Goal: Task Accomplishment & Management: Manage account settings

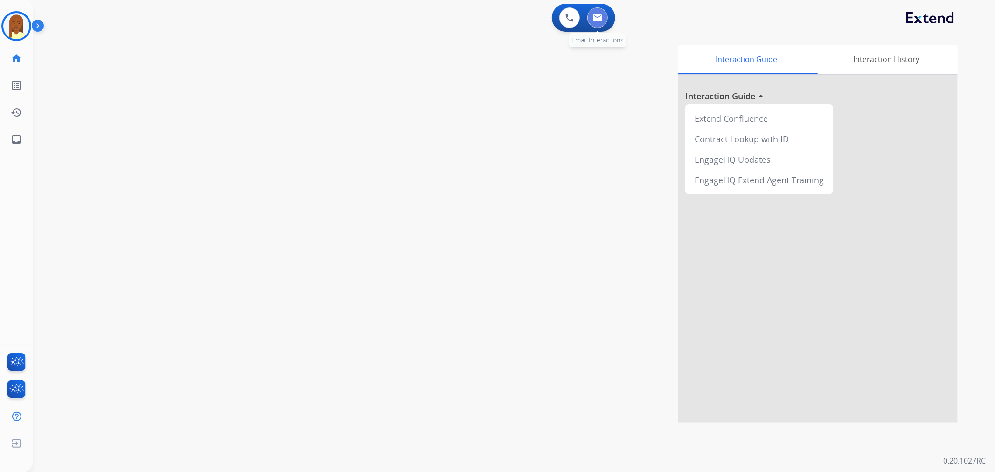
click at [594, 15] on img at bounding box center [597, 17] width 9 height 7
select select "**********"
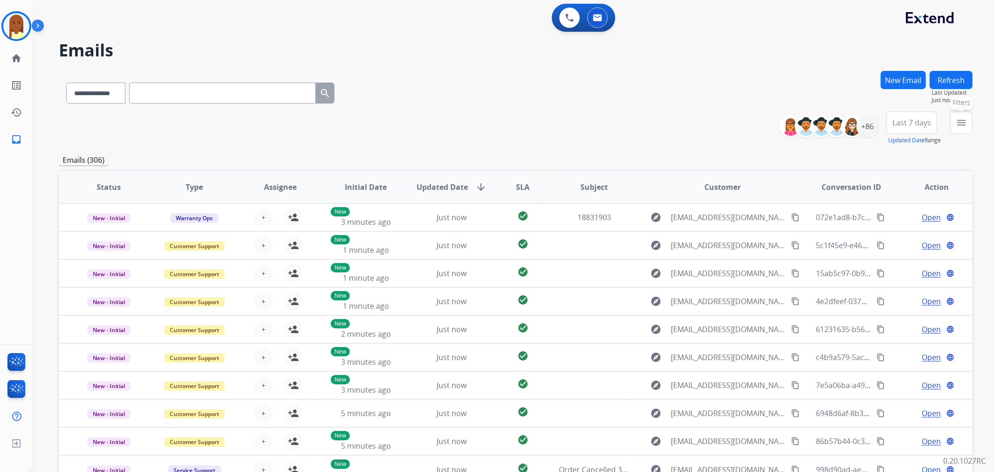
click at [966, 118] on mat-icon "menu" at bounding box center [960, 122] width 11 height 11
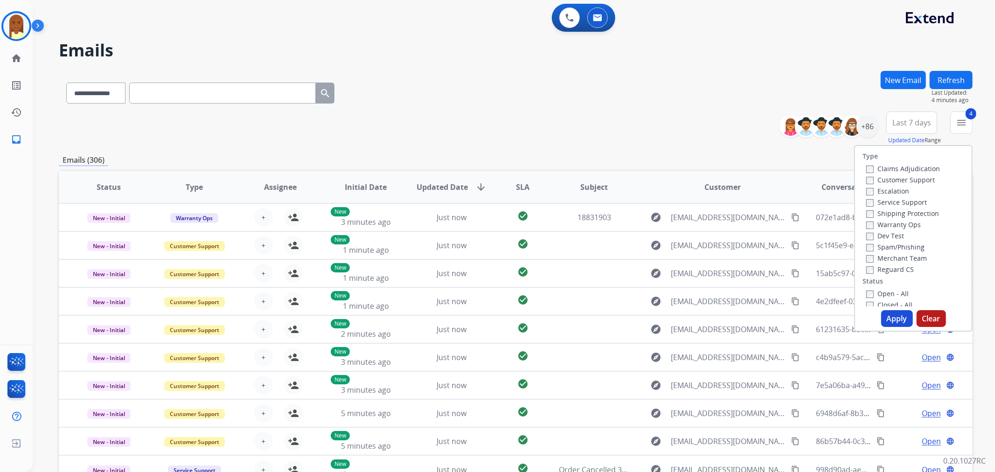
click at [895, 127] on button "Last 7 days" at bounding box center [911, 122] width 51 height 22
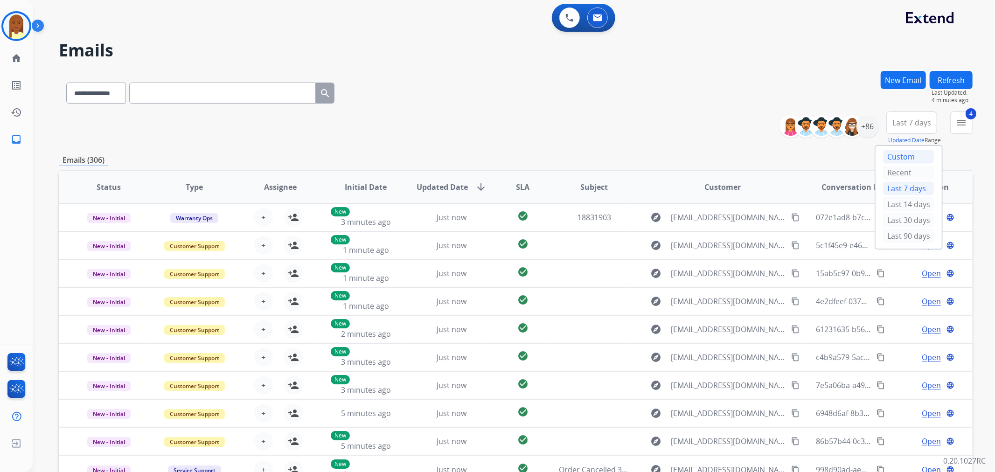
click at [892, 156] on div "Custom" at bounding box center [908, 157] width 51 height 14
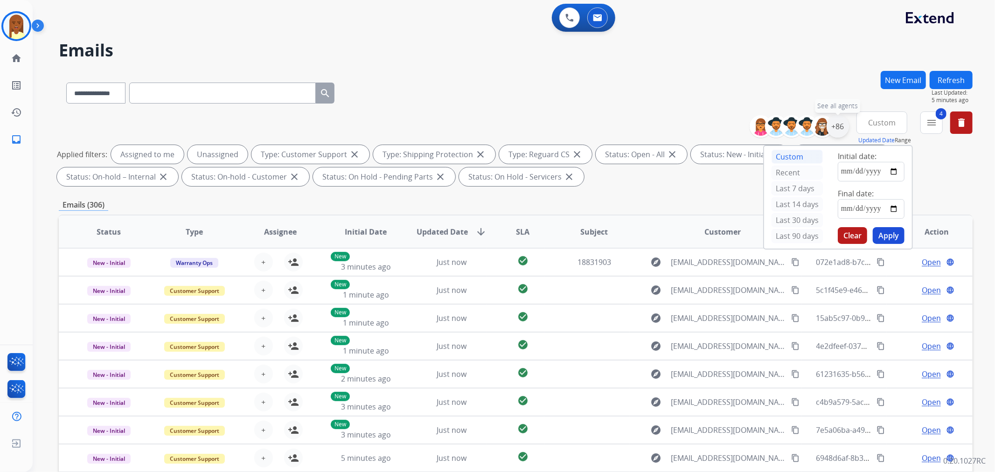
click at [836, 124] on div "+86" at bounding box center [837, 126] width 22 height 22
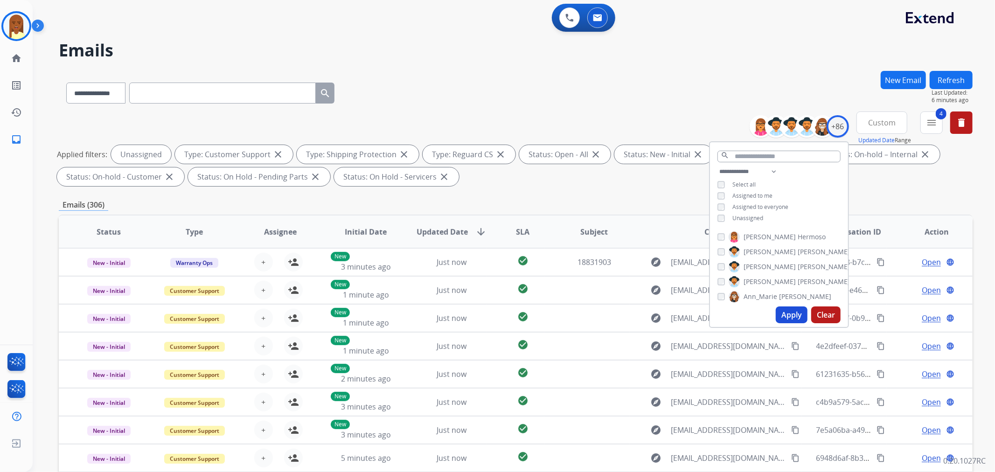
click at [874, 114] on button "Custom" at bounding box center [881, 122] width 51 height 22
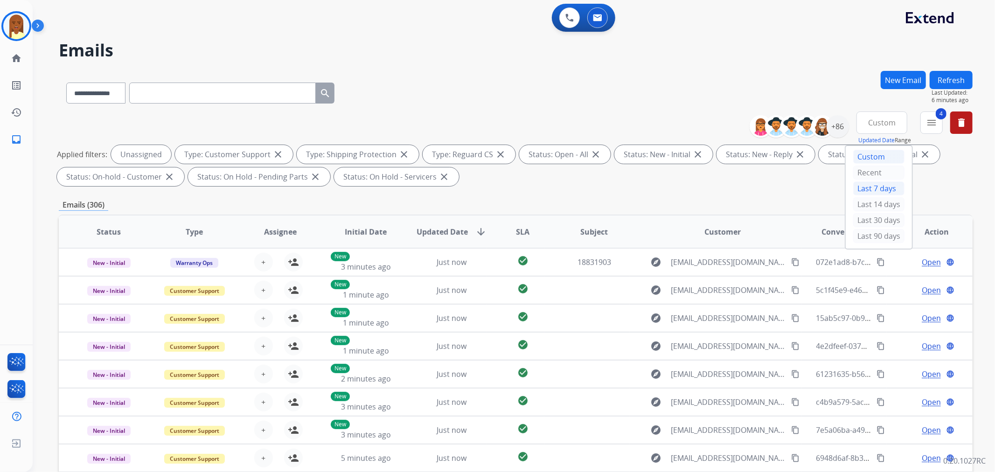
click at [863, 186] on div "Last 7 days" at bounding box center [878, 188] width 51 height 14
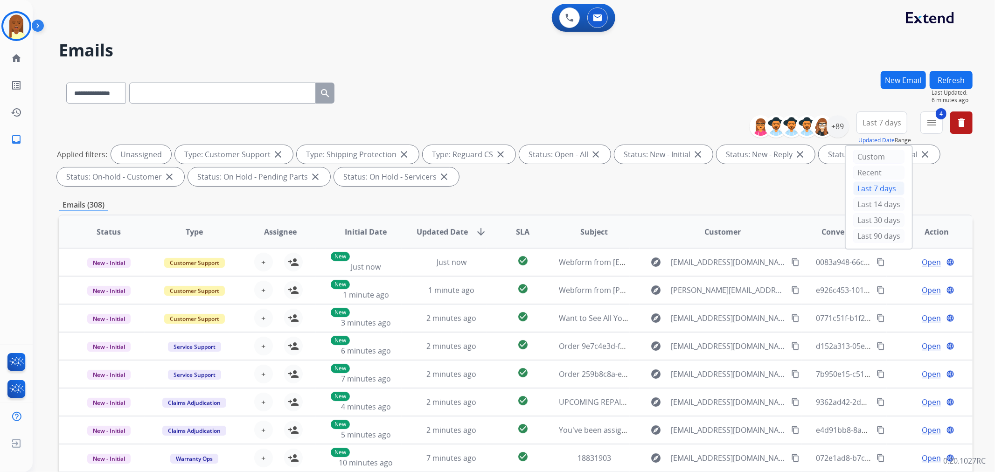
click at [798, 183] on div "Applied filters: Unassigned Type: Customer Support close Type: Shipping Protect…" at bounding box center [513, 165] width 913 height 41
click at [928, 119] on mat-icon "menu" at bounding box center [931, 122] width 11 height 11
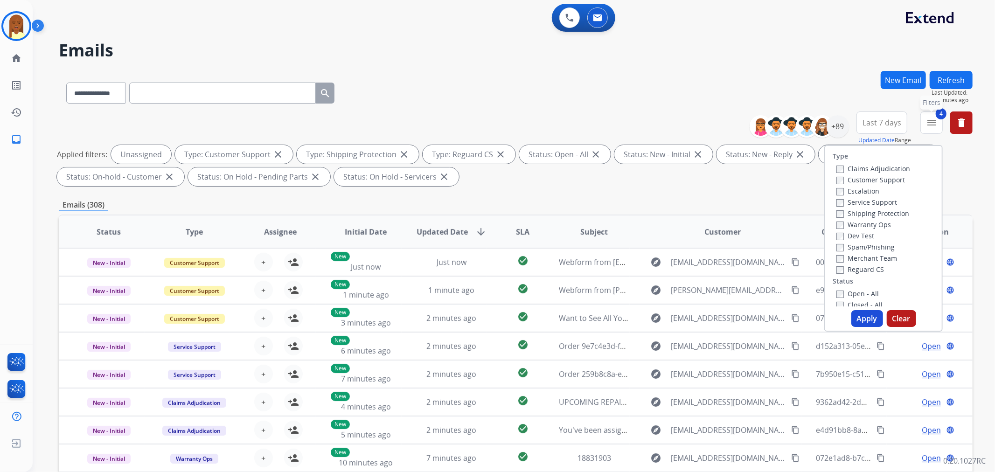
click at [921, 123] on button "4 menu Filters" at bounding box center [931, 122] width 22 height 22
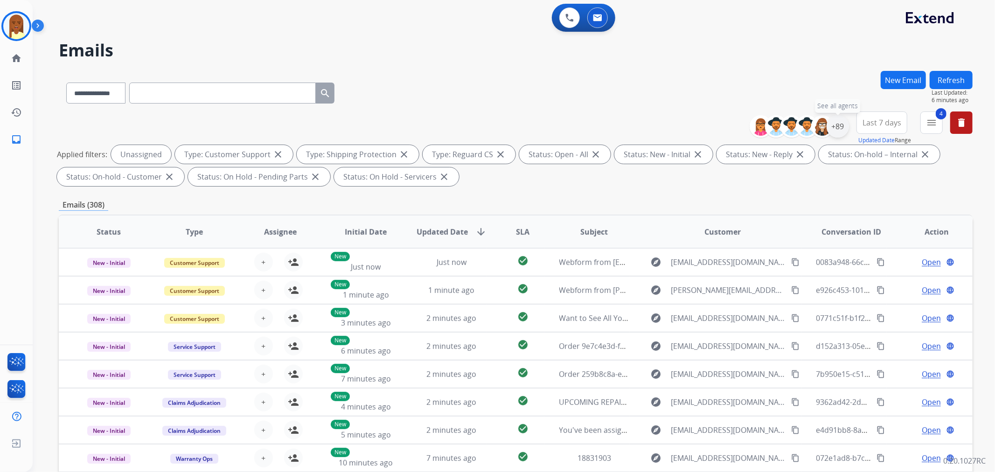
click at [830, 122] on div "+89" at bounding box center [837, 126] width 22 height 22
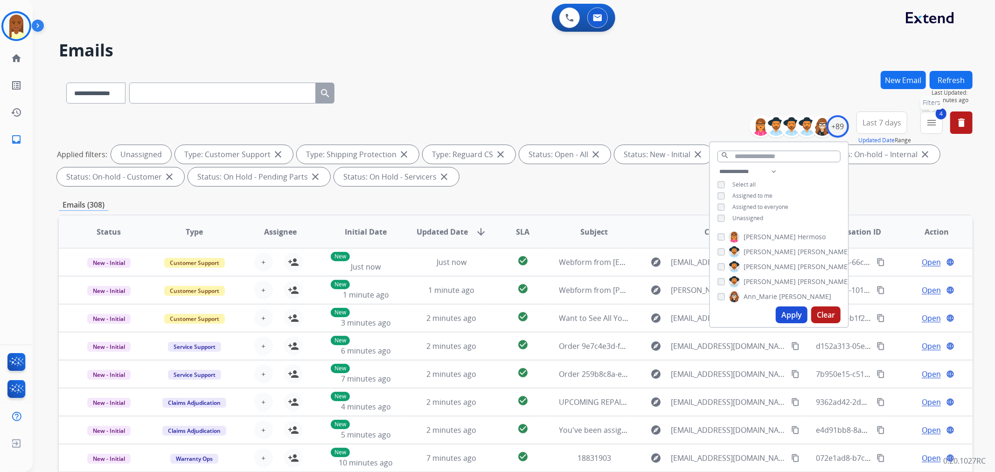
click at [929, 120] on mat-icon "menu" at bounding box center [931, 122] width 11 height 11
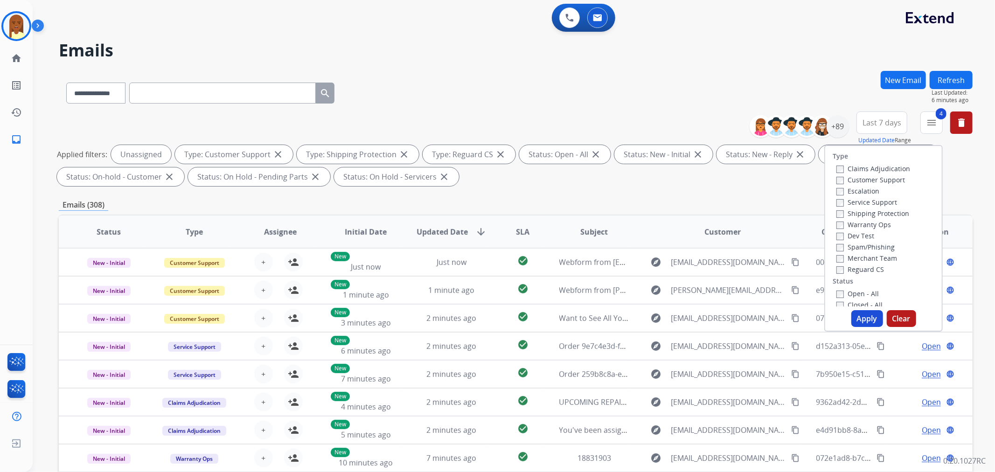
click at [881, 123] on span "Last 7 days" at bounding box center [881, 123] width 39 height 4
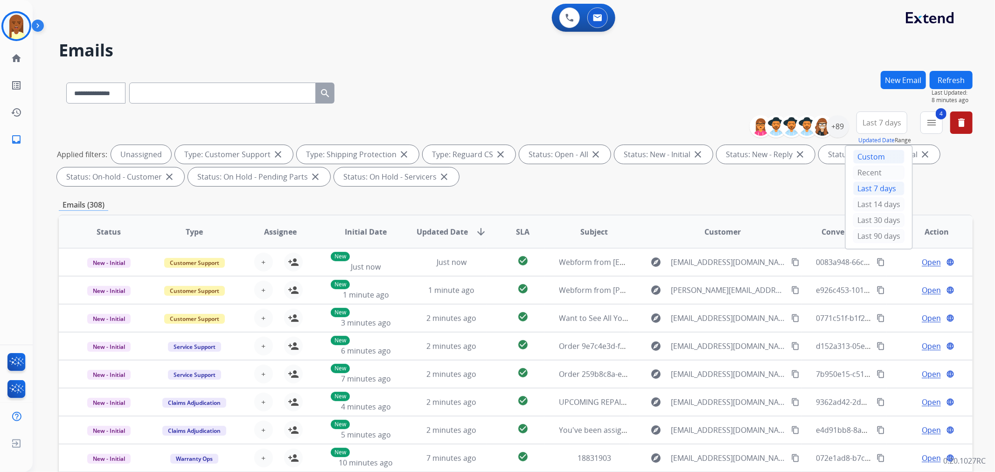
click at [864, 159] on div "Custom" at bounding box center [878, 157] width 51 height 14
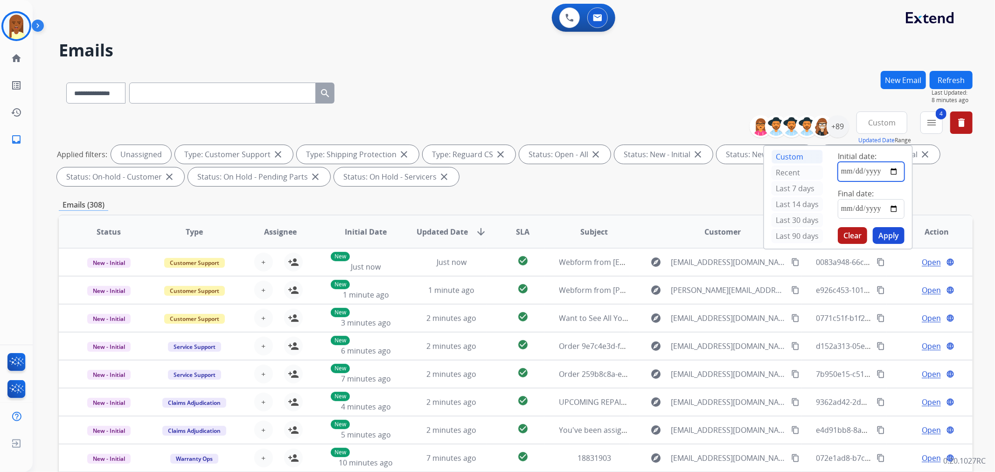
click at [894, 169] on input "date" at bounding box center [870, 172] width 67 height 20
click at [896, 170] on input "**********" at bounding box center [870, 172] width 67 height 20
type input "**********"
click at [891, 207] on input "date" at bounding box center [870, 209] width 67 height 20
type input "**********"
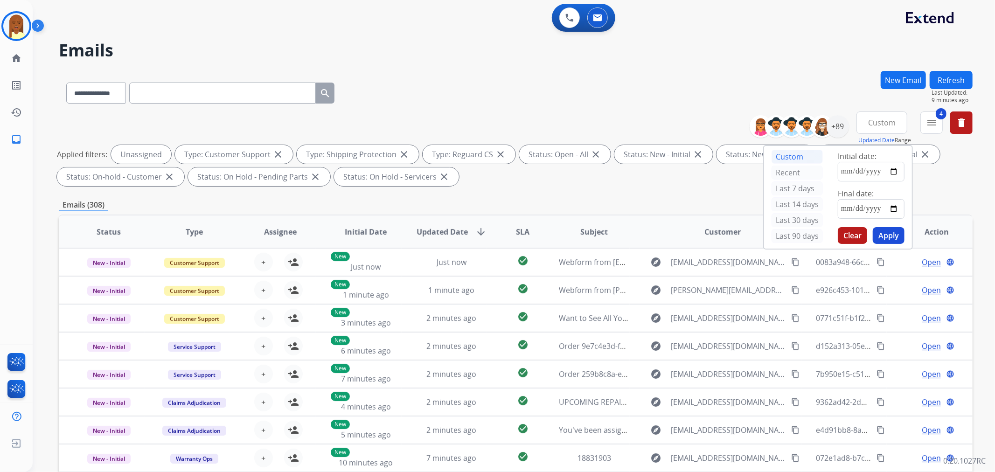
click at [877, 232] on button "Apply" at bounding box center [888, 235] width 32 height 17
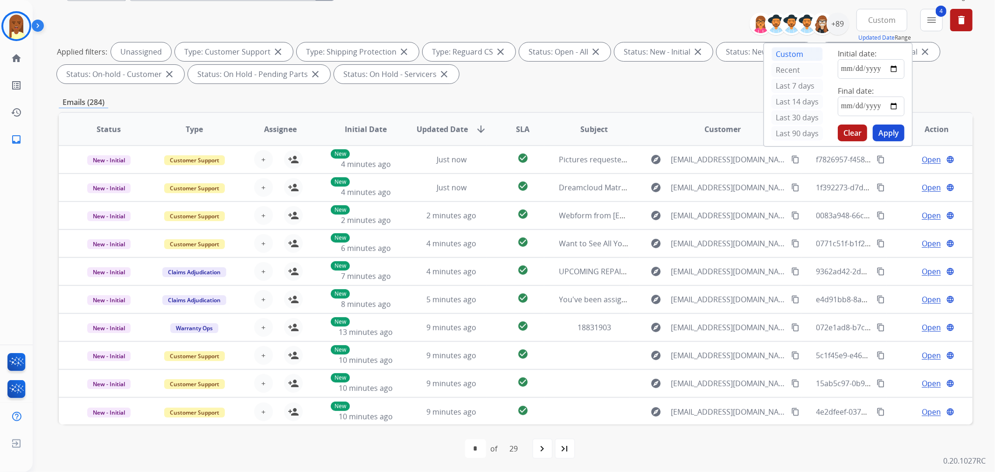
scroll to position [104, 0]
click at [962, 91] on div "**********" at bounding box center [515, 219] width 913 height 504
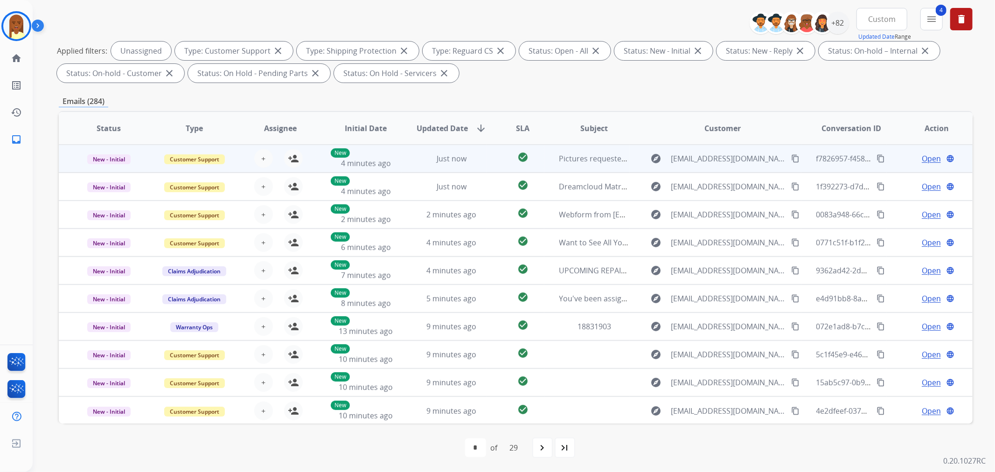
scroll to position [0, 0]
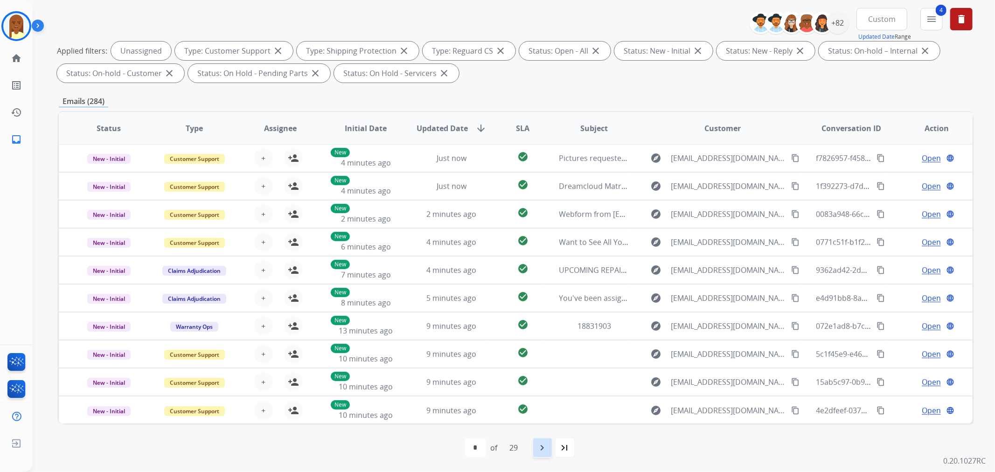
click at [542, 446] on mat-icon "navigate_next" at bounding box center [542, 447] width 11 height 11
select select "*"
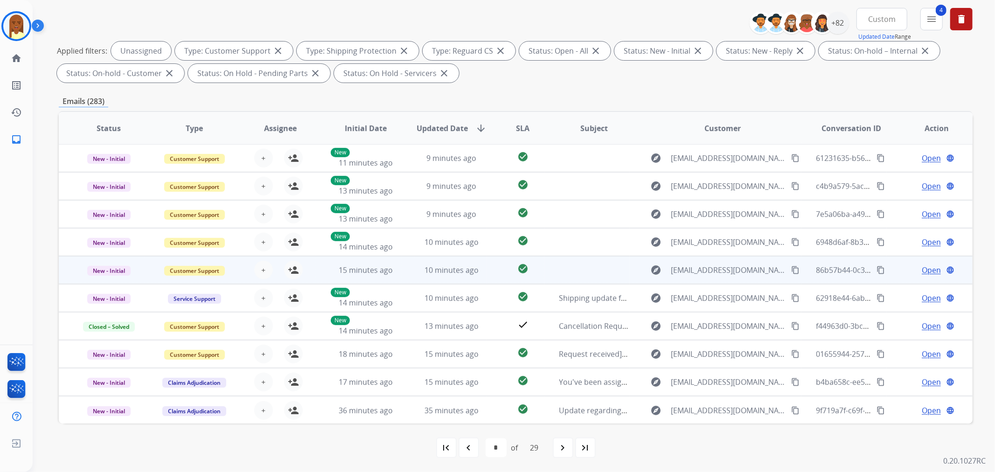
scroll to position [0, 0]
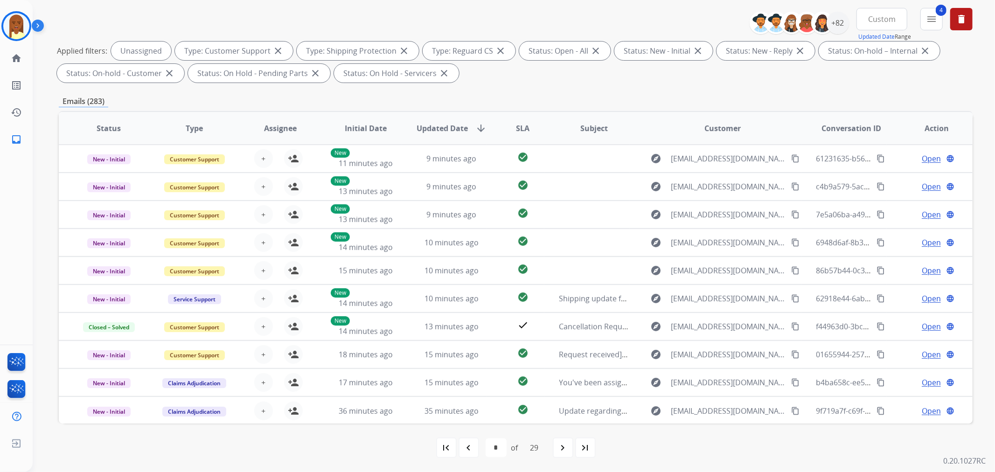
click at [841, 81] on div "Applied filters: Unassigned Type: Customer Support close Type: Shipping Protect…" at bounding box center [513, 61] width 913 height 41
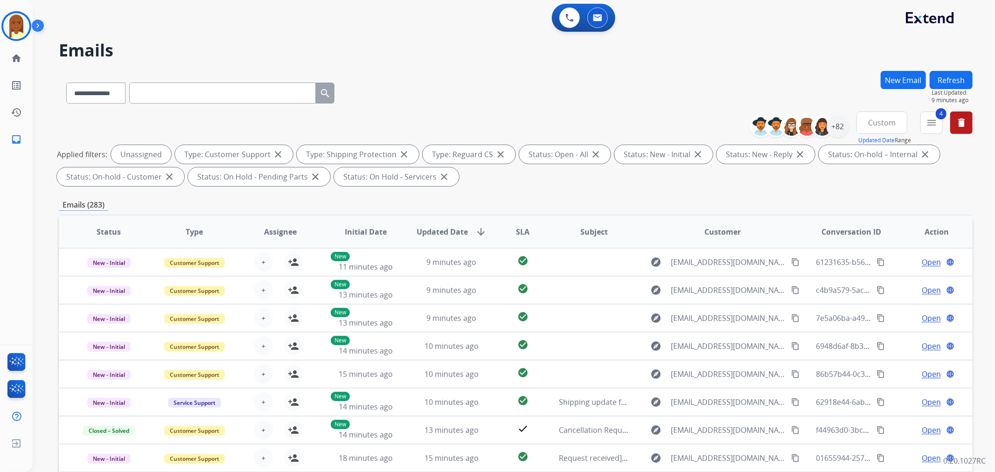
click at [893, 128] on button "Custom" at bounding box center [881, 122] width 51 height 22
click at [882, 161] on div "Custom" at bounding box center [878, 157] width 51 height 14
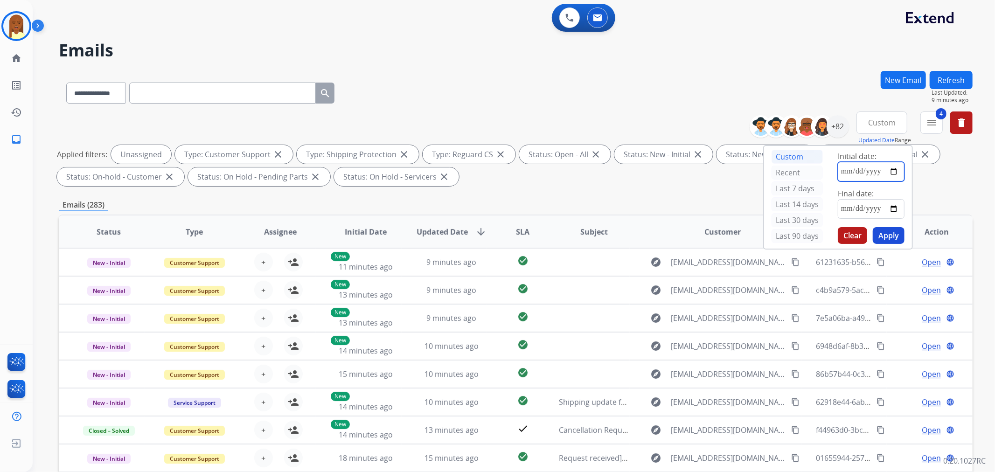
click at [843, 171] on input "date" at bounding box center [870, 172] width 67 height 20
type input "**********"
click at [837, 211] on input "date" at bounding box center [870, 209] width 67 height 20
type input "**********"
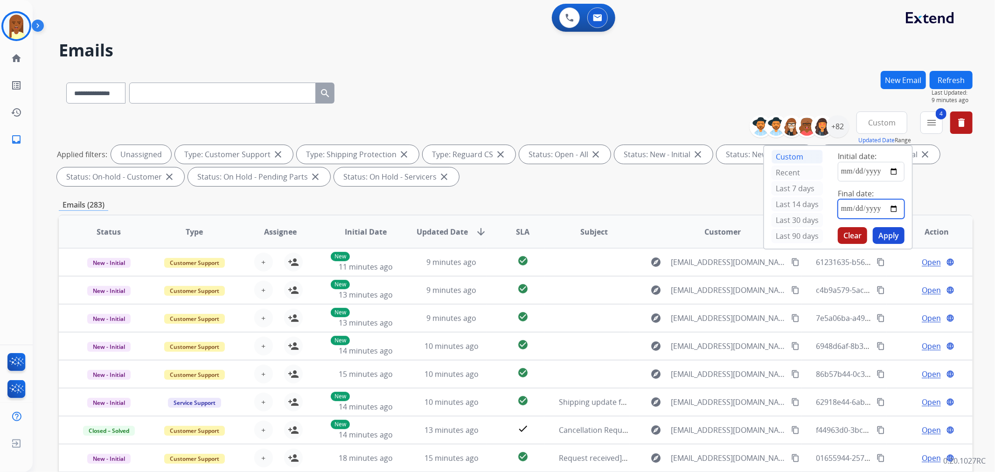
type input "**********"
click at [882, 232] on button "Apply" at bounding box center [888, 235] width 32 height 17
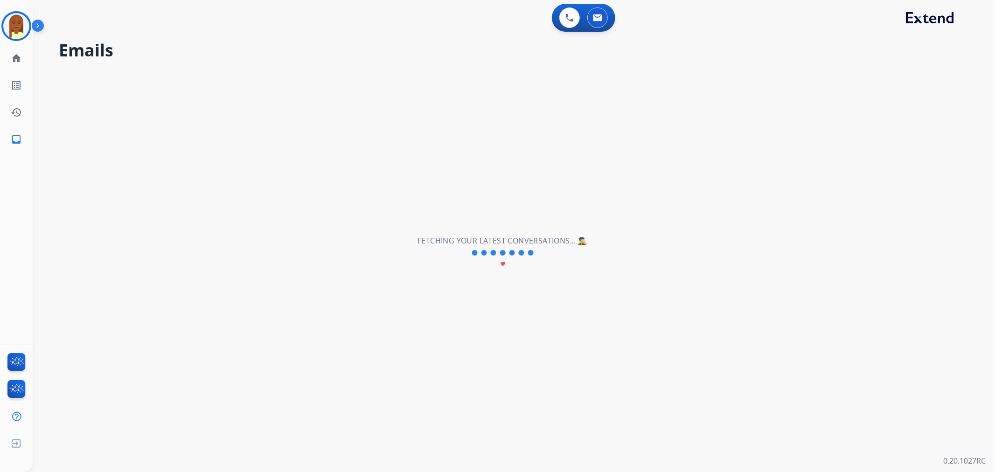
select select "*"
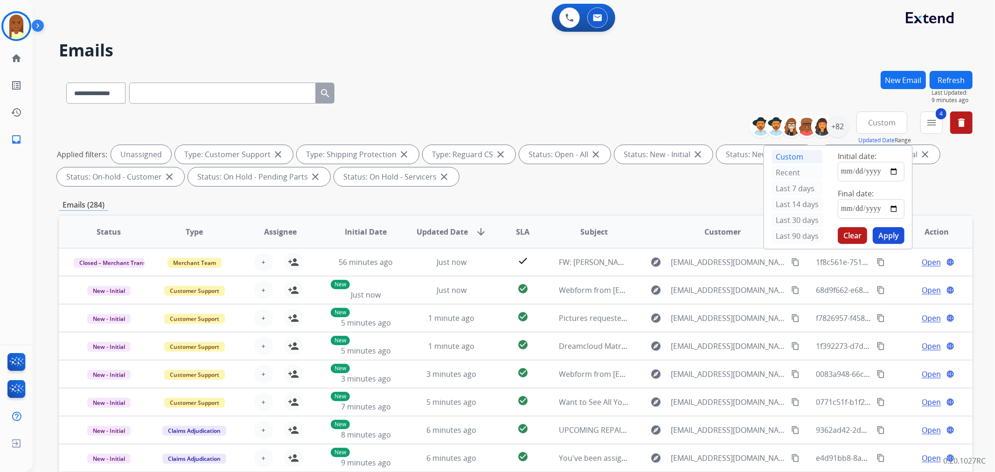
click at [937, 179] on div "Applied filters: Unassigned Type: Customer Support close Type: Shipping Protect…" at bounding box center [513, 165] width 913 height 41
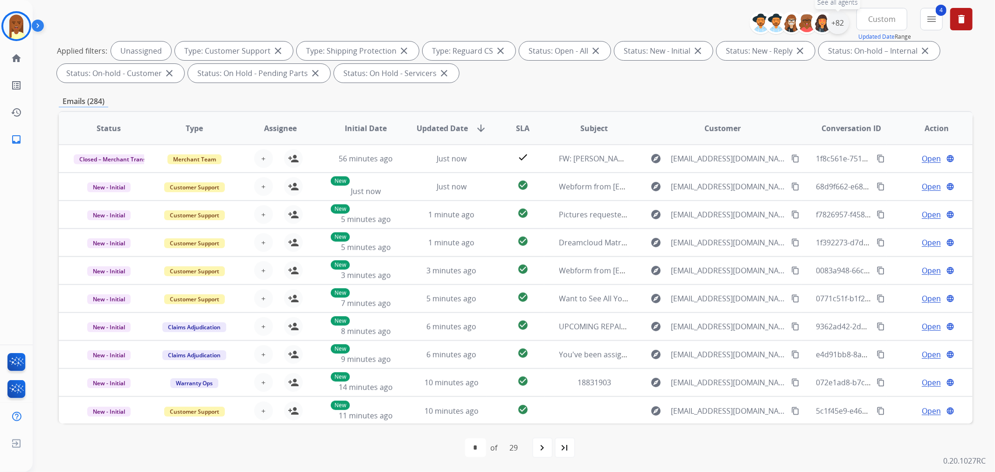
click at [830, 21] on div "+82" at bounding box center [837, 23] width 22 height 22
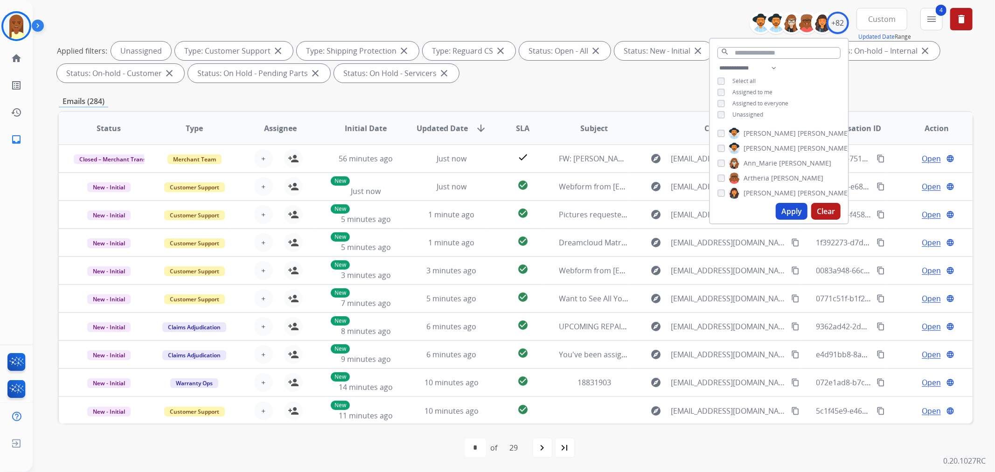
click at [947, 58] on div "Applied filters: Unassigned Type: Customer Support close Type: Shipping Protect…" at bounding box center [513, 61] width 913 height 41
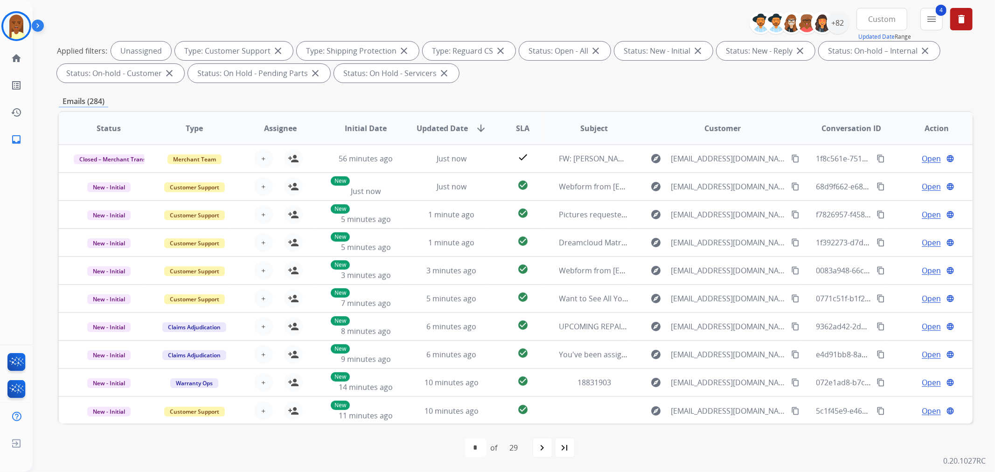
click at [885, 26] on button "Custom" at bounding box center [881, 19] width 51 height 22
click at [879, 46] on div "Custom" at bounding box center [878, 53] width 51 height 14
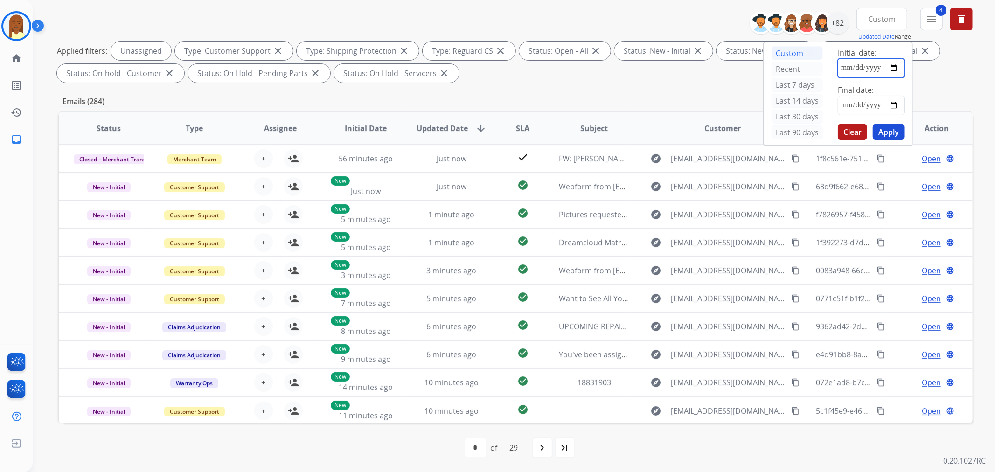
click at [842, 64] on input "date" at bounding box center [870, 68] width 67 height 20
type input "**********"
click at [837, 101] on input "date" at bounding box center [870, 106] width 67 height 20
type input "**********"
click at [892, 132] on button "Apply" at bounding box center [888, 132] width 32 height 17
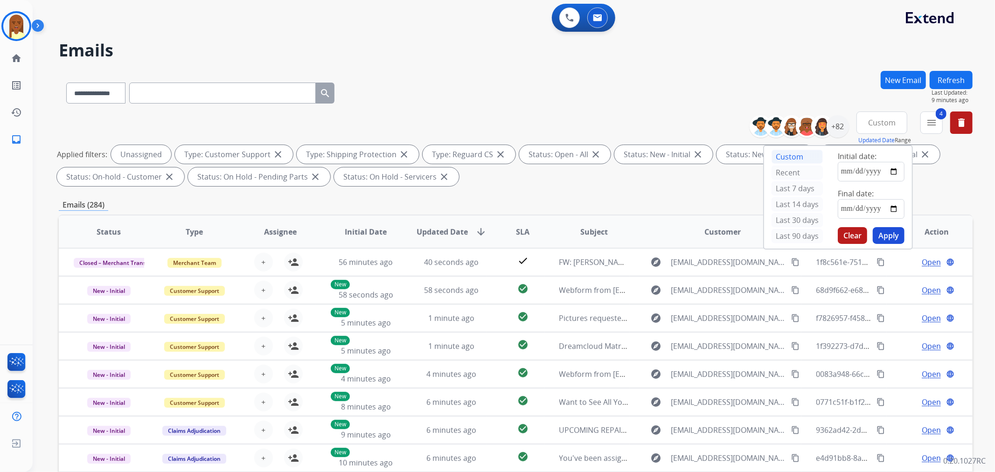
click at [950, 172] on div "Applied filters: Unassigned Type: Customer Support close Type: Shipping Protect…" at bounding box center [513, 165] width 913 height 41
click at [845, 128] on div "+82" at bounding box center [837, 126] width 22 height 22
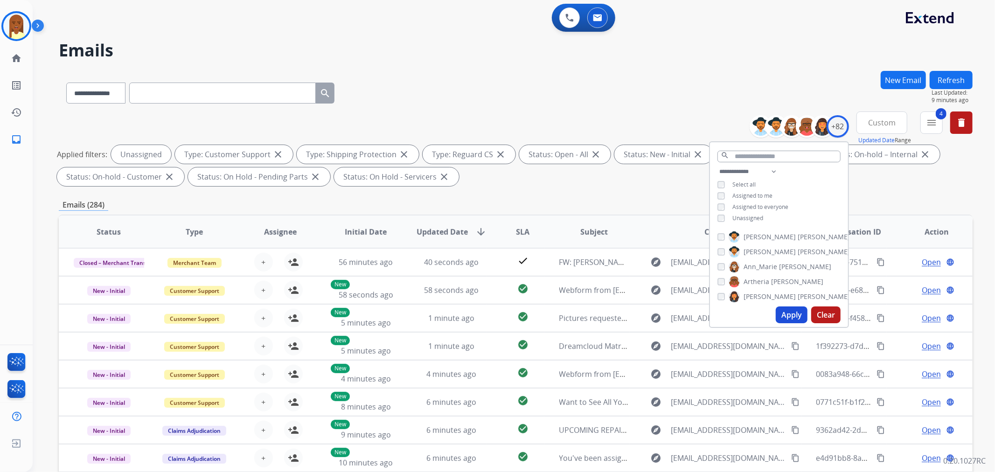
click at [872, 121] on span "Custom" at bounding box center [882, 123] width 28 height 4
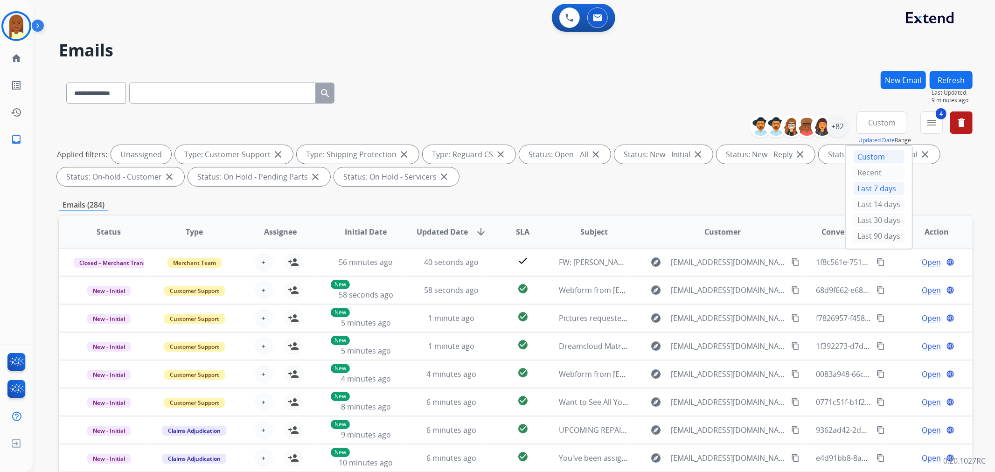
click at [869, 182] on div "Last 7 days" at bounding box center [878, 188] width 51 height 14
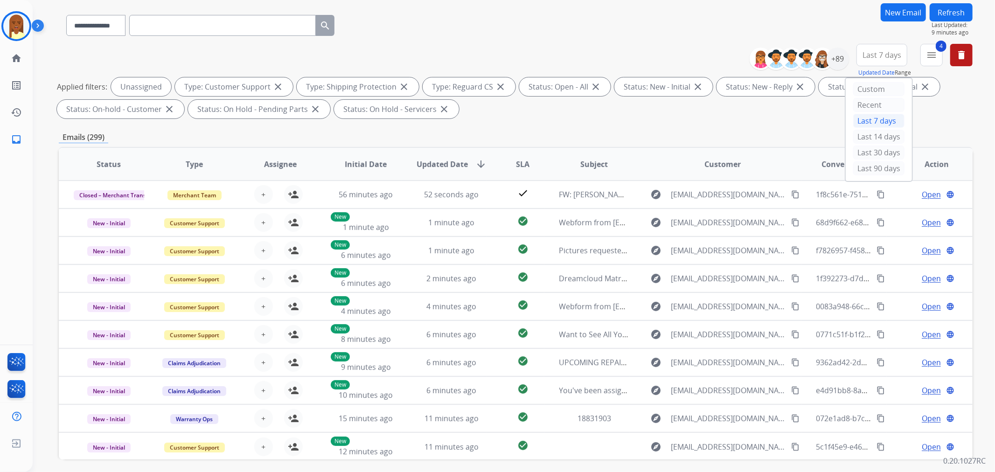
scroll to position [52, 0]
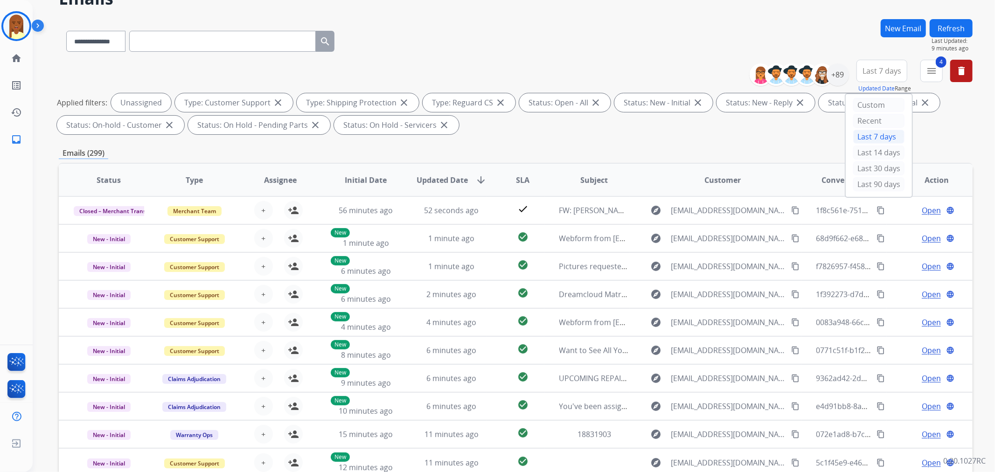
drag, startPoint x: 768, startPoint y: 127, endPoint x: 773, endPoint y: 124, distance: 5.2
click at [770, 123] on div "Applied filters: Unassigned Type: Customer Support close Type: Shipping Protect…" at bounding box center [513, 113] width 913 height 41
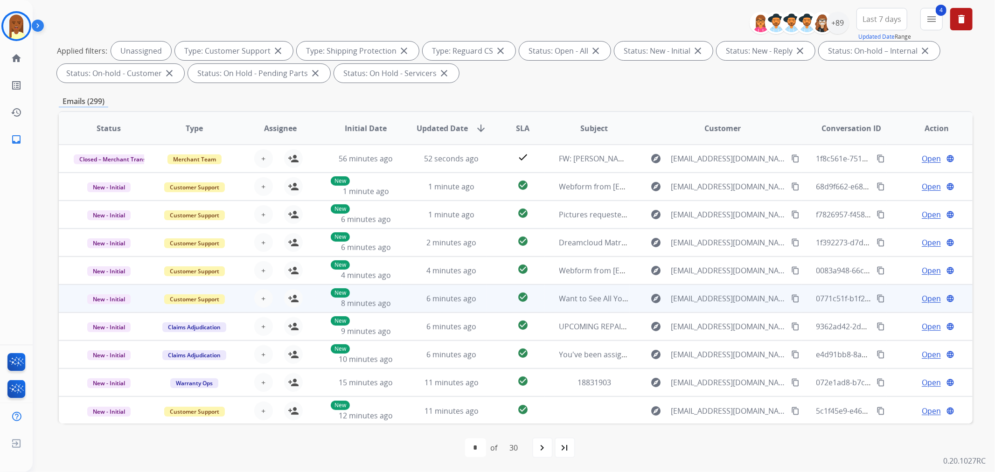
scroll to position [0, 0]
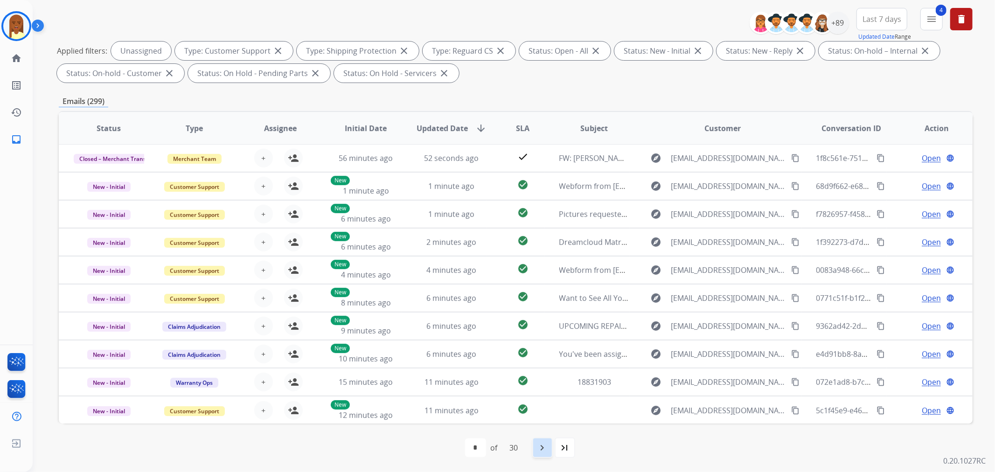
click at [541, 449] on mat-icon "navigate_next" at bounding box center [542, 447] width 11 height 11
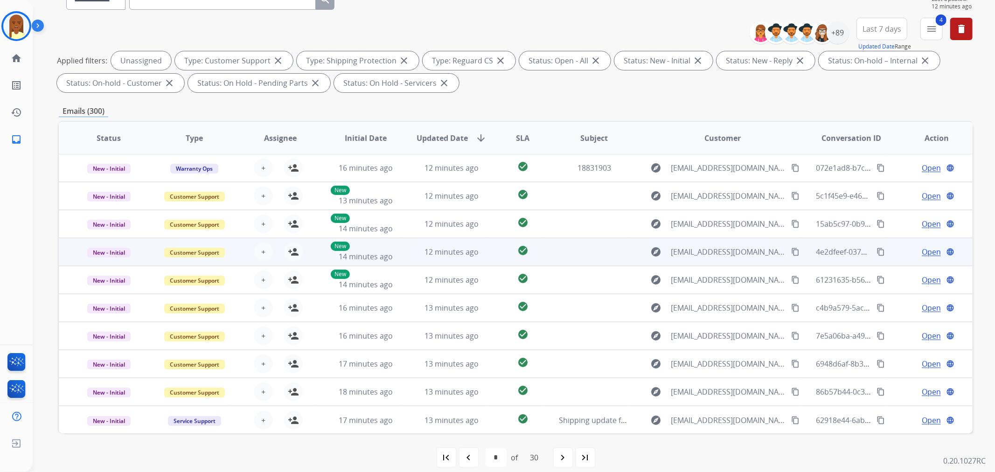
scroll to position [104, 0]
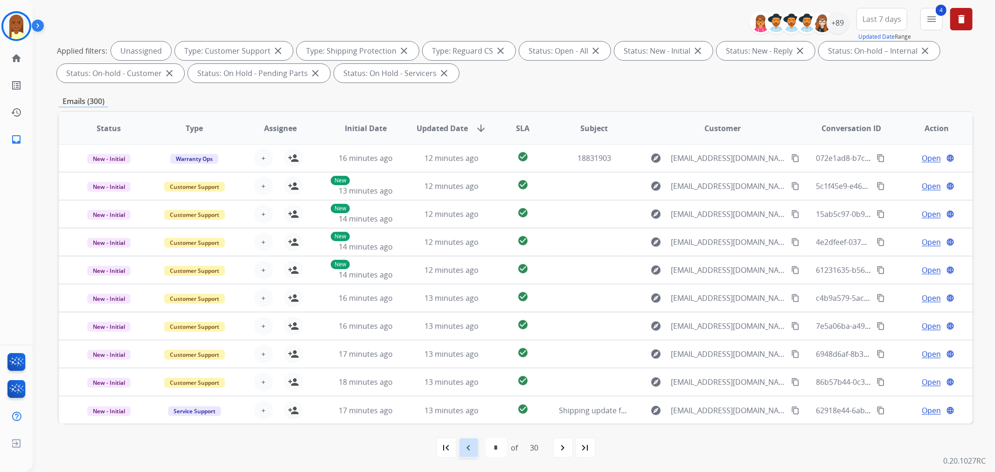
click at [464, 449] on mat-icon "navigate_before" at bounding box center [468, 447] width 11 height 11
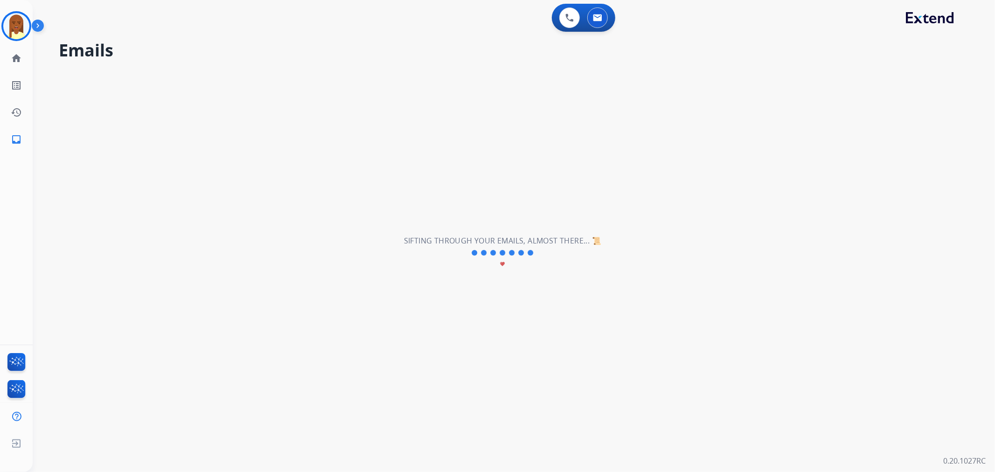
select select "*"
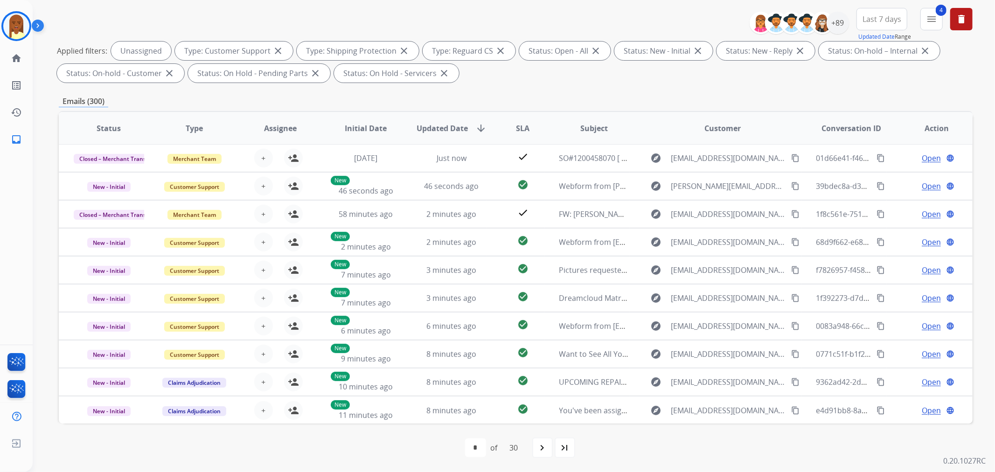
click at [863, 17] on span "Last 7 days" at bounding box center [881, 19] width 39 height 4
click at [873, 52] on div "Custom" at bounding box center [878, 53] width 51 height 14
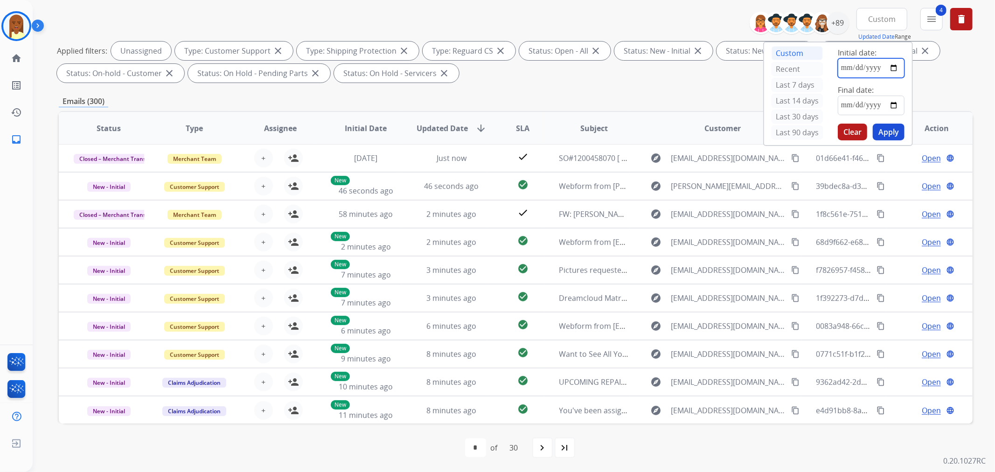
click at [892, 65] on input "date" at bounding box center [870, 68] width 67 height 20
type input "**********"
click at [892, 105] on input "date" at bounding box center [870, 106] width 67 height 20
type input "**********"
click at [890, 134] on button "Apply" at bounding box center [888, 132] width 32 height 17
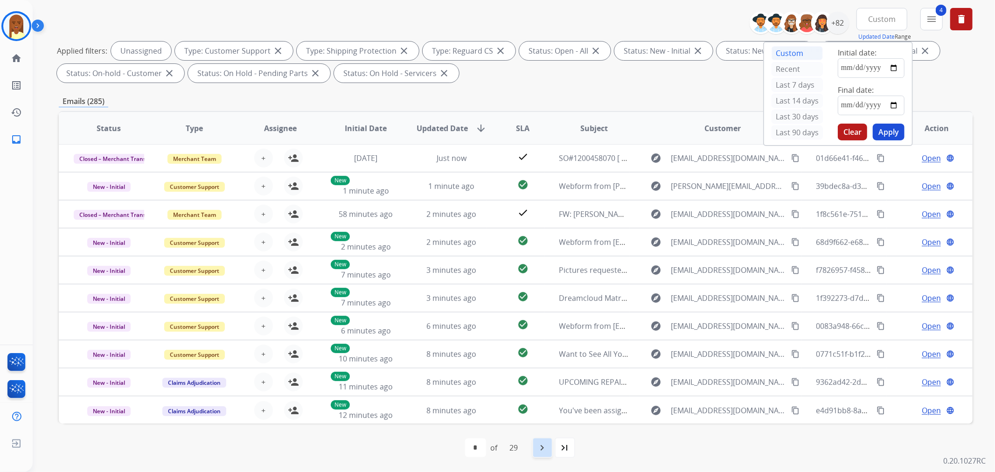
click at [547, 449] on mat-icon "navigate_next" at bounding box center [542, 447] width 11 height 11
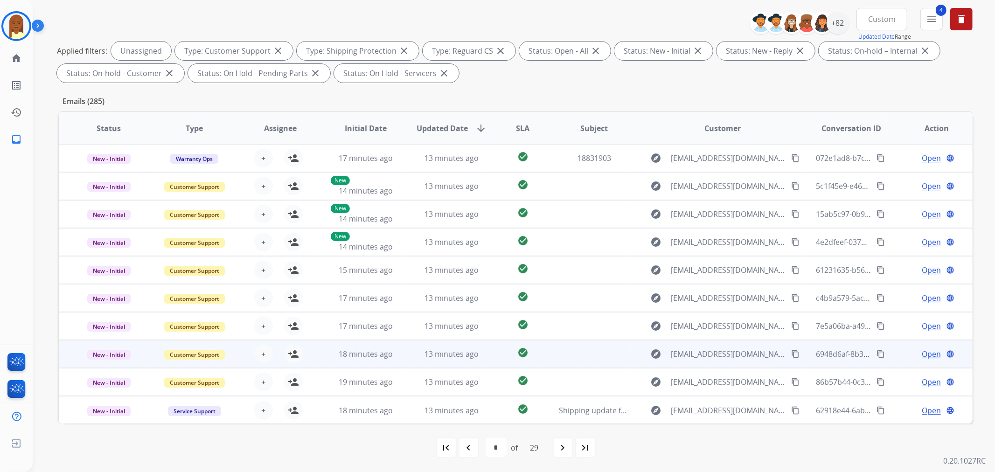
scroll to position [0, 0]
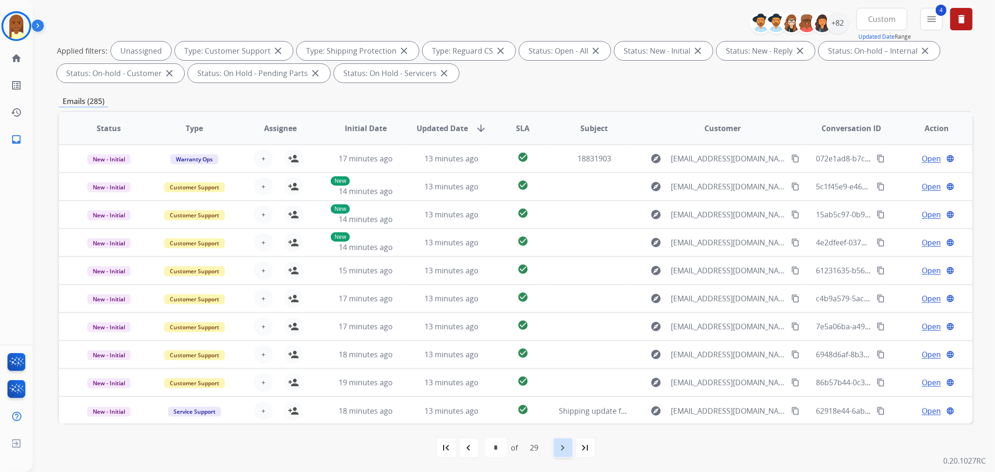
click at [561, 445] on mat-icon "navigate_next" at bounding box center [562, 447] width 11 height 11
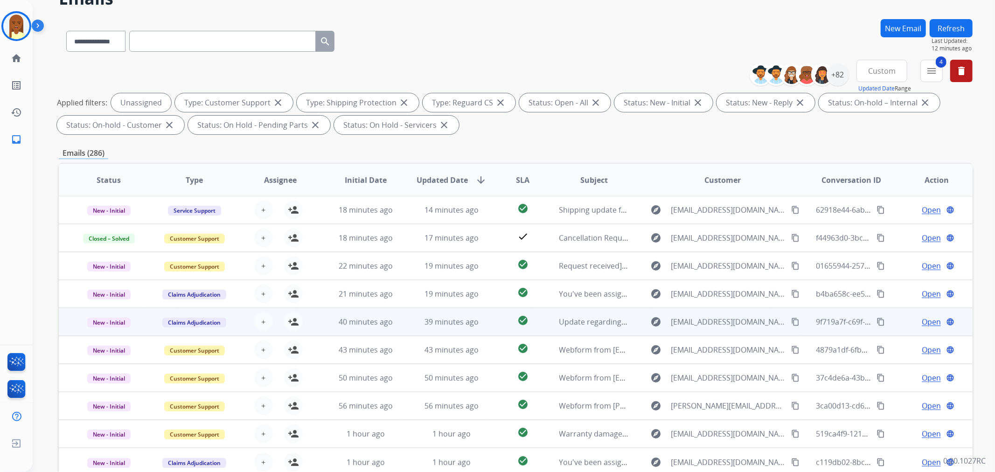
scroll to position [104, 0]
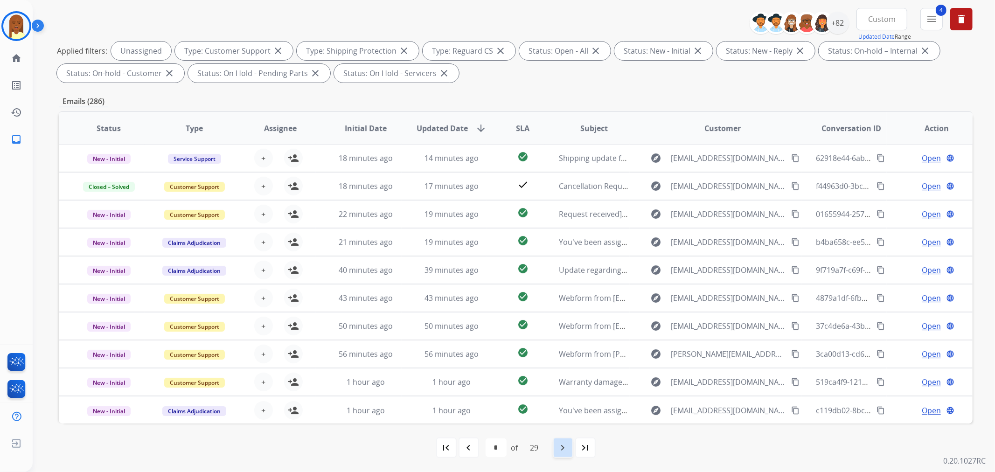
click at [560, 448] on mat-icon "navigate_next" at bounding box center [562, 447] width 11 height 11
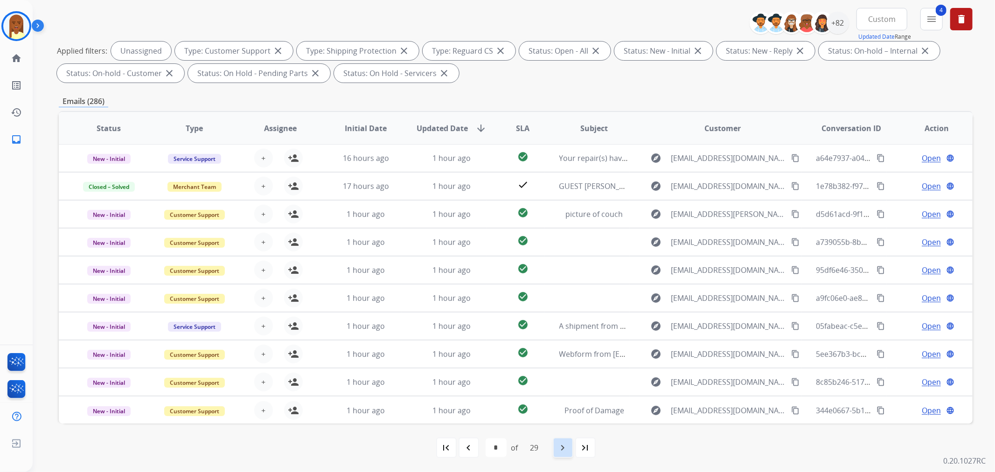
click at [563, 447] on mat-icon "navigate_next" at bounding box center [562, 447] width 11 height 11
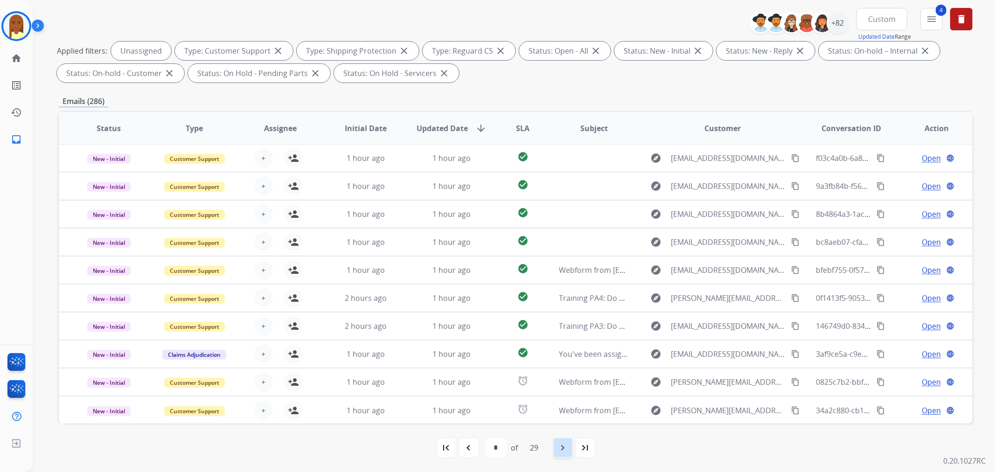
click at [563, 449] on mat-icon "navigate_next" at bounding box center [562, 447] width 11 height 11
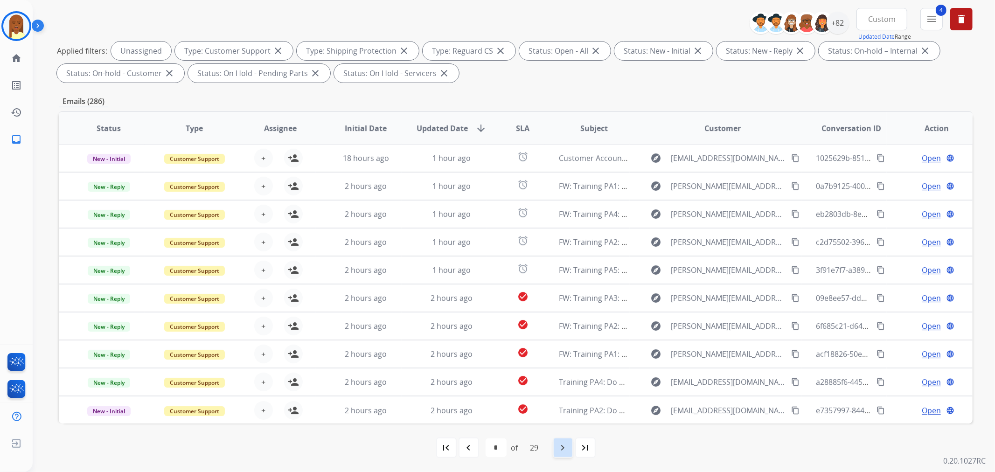
click at [560, 446] on mat-icon "navigate_next" at bounding box center [562, 447] width 11 height 11
click at [563, 448] on mat-icon "navigate_next" at bounding box center [562, 447] width 11 height 11
click at [564, 453] on mat-icon "navigate_next" at bounding box center [562, 447] width 11 height 11
click at [561, 448] on mat-icon "navigate_next" at bounding box center [562, 447] width 11 height 11
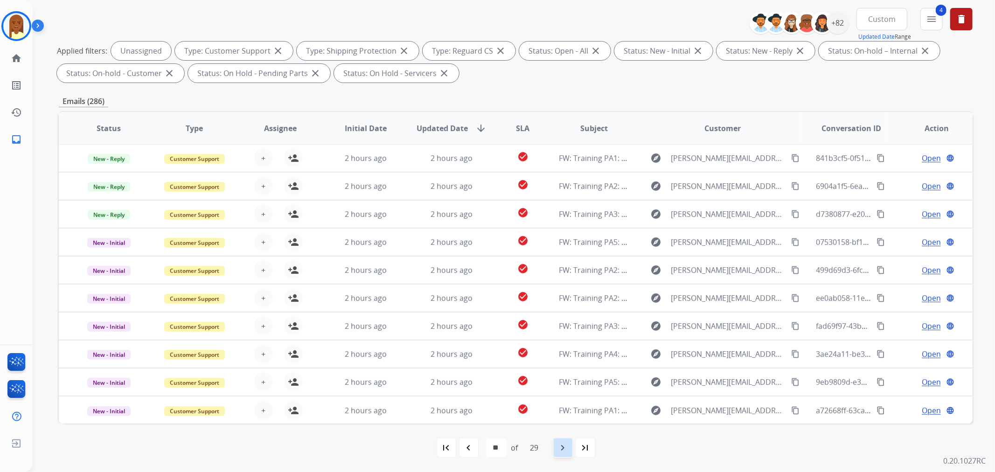
click at [563, 448] on mat-icon "navigate_next" at bounding box center [562, 447] width 11 height 11
click at [560, 444] on mat-icon "navigate_next" at bounding box center [562, 447] width 11 height 11
click at [565, 446] on mat-icon "navigate_next" at bounding box center [562, 447] width 11 height 11
click at [558, 448] on mat-icon "navigate_next" at bounding box center [562, 447] width 11 height 11
click at [560, 447] on mat-icon "navigate_next" at bounding box center [562, 447] width 11 height 11
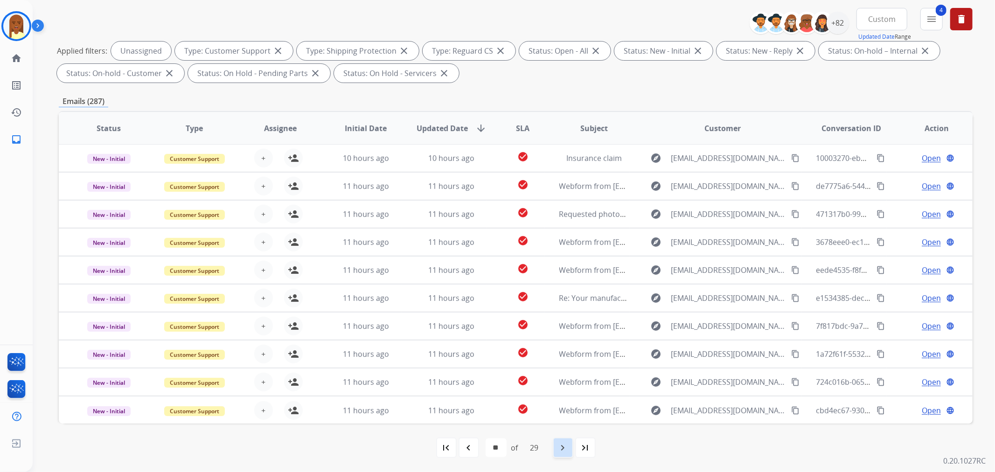
click at [559, 448] on mat-icon "navigate_next" at bounding box center [562, 447] width 11 height 11
click at [566, 443] on mat-icon "navigate_next" at bounding box center [562, 447] width 11 height 11
click at [566, 446] on mat-icon "navigate_next" at bounding box center [562, 447] width 11 height 11
click at [564, 445] on mat-icon "navigate_next" at bounding box center [562, 447] width 11 height 11
click at [561, 447] on mat-icon "navigate_next" at bounding box center [562, 447] width 11 height 11
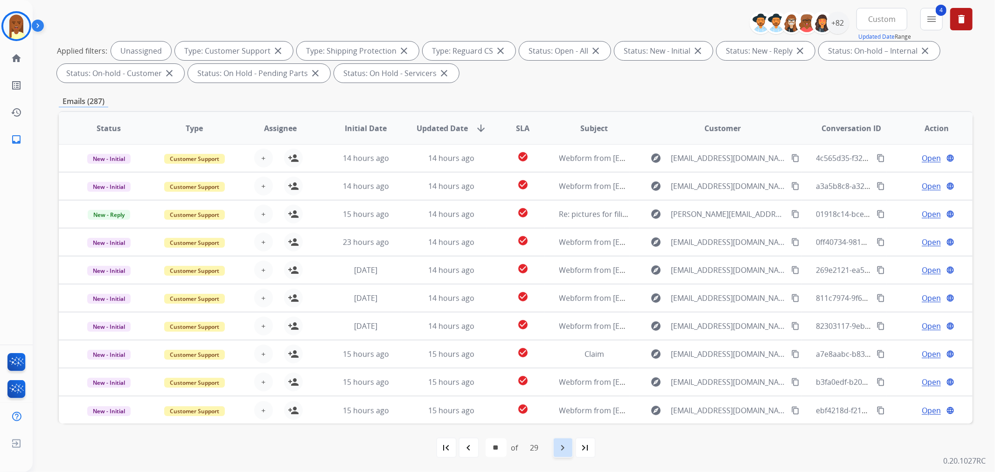
click at [557, 445] on div "navigate_next" at bounding box center [563, 447] width 21 height 21
click at [563, 447] on mat-icon "navigate_next" at bounding box center [562, 447] width 11 height 11
click at [559, 449] on mat-icon "navigate_next" at bounding box center [562, 447] width 11 height 11
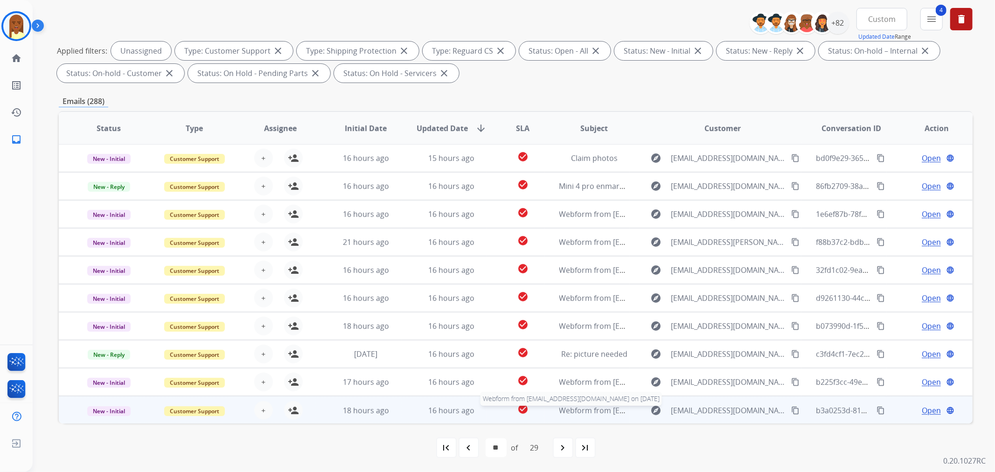
scroll to position [0, 0]
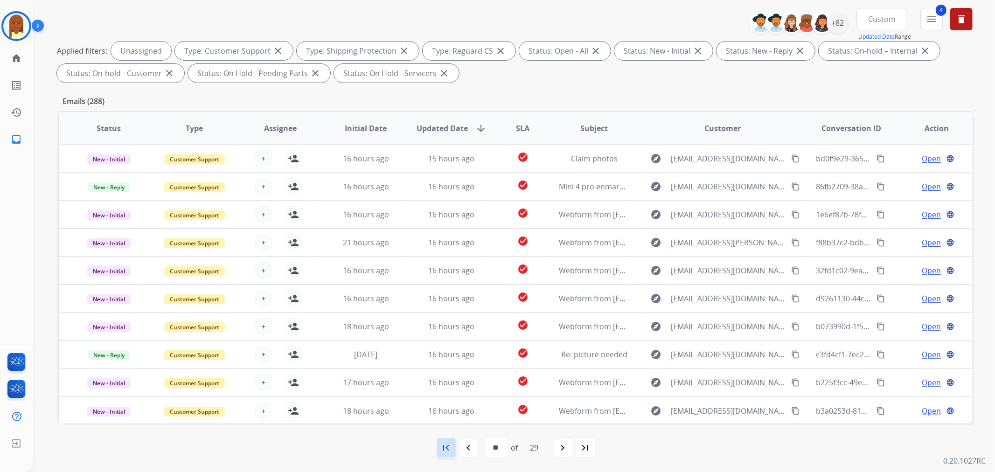
click at [439, 444] on div "first_page" at bounding box center [446, 447] width 21 height 21
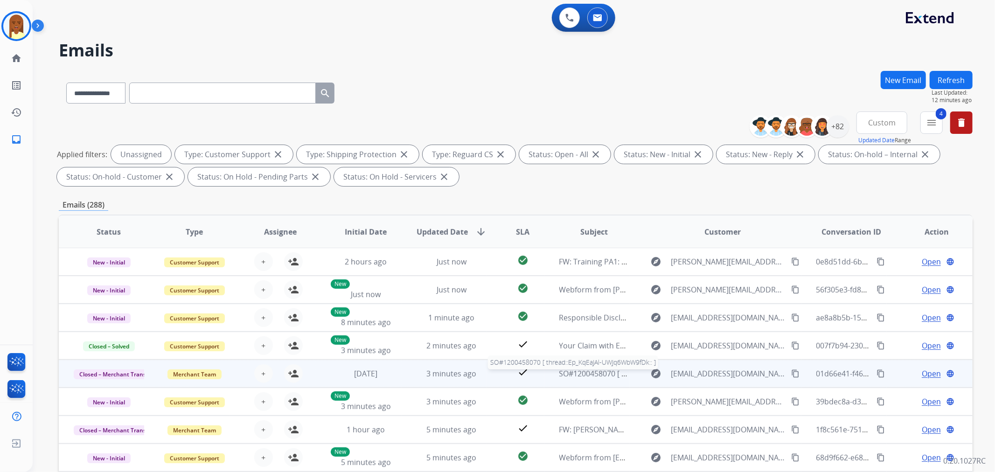
scroll to position [104, 0]
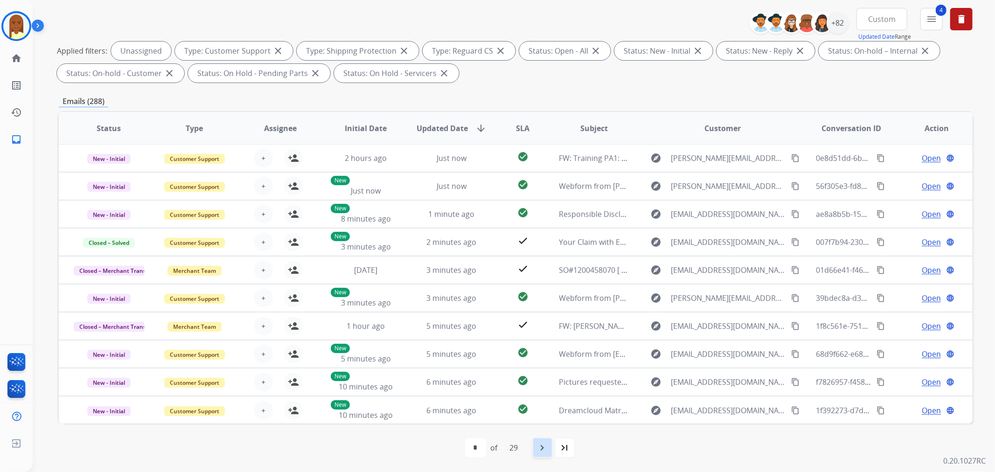
click at [544, 448] on mat-icon "navigate_next" at bounding box center [542, 447] width 11 height 11
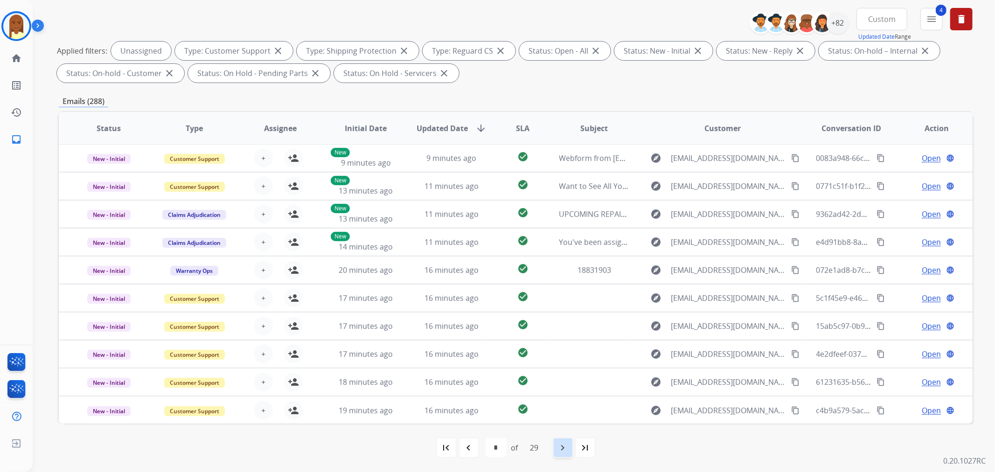
click at [558, 445] on mat-icon "navigate_next" at bounding box center [562, 447] width 11 height 11
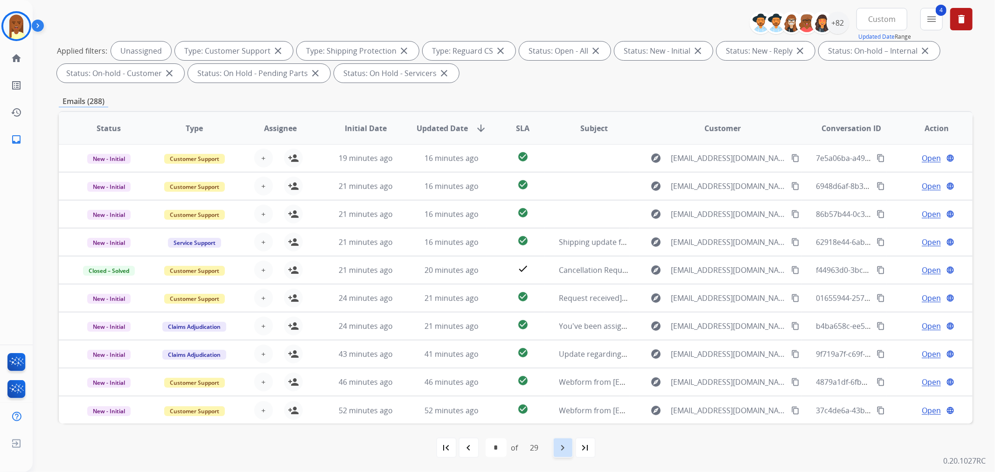
click at [558, 444] on mat-icon "navigate_next" at bounding box center [562, 447] width 11 height 11
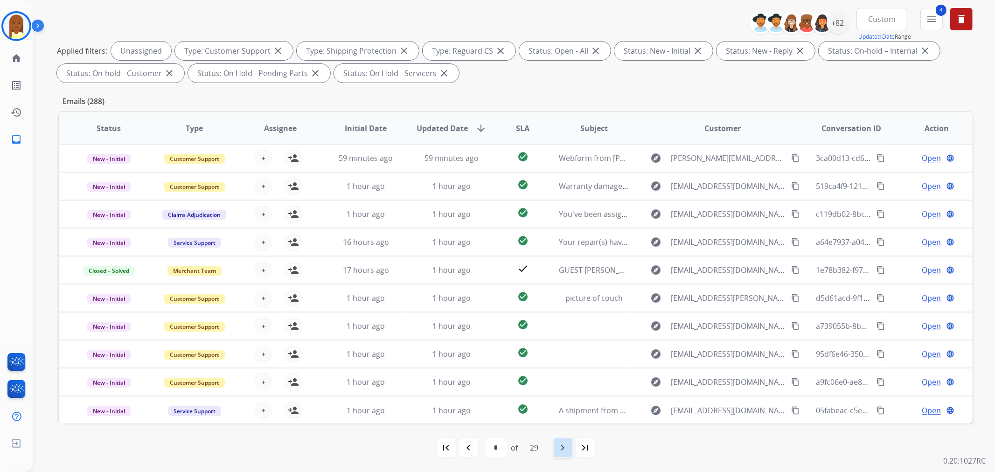
click at [562, 447] on mat-icon "navigate_next" at bounding box center [562, 447] width 11 height 11
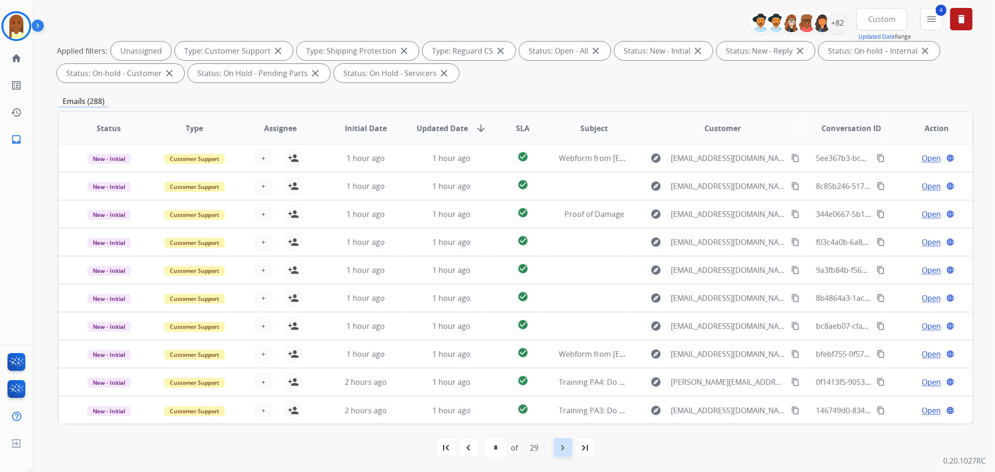
click at [561, 448] on mat-icon "navigate_next" at bounding box center [562, 447] width 11 height 11
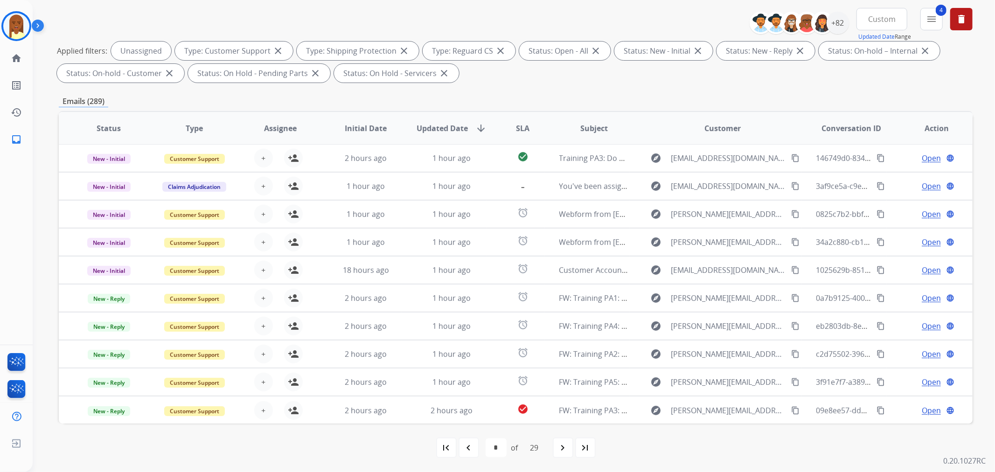
click at [560, 449] on mat-icon "navigate_next" at bounding box center [562, 447] width 11 height 11
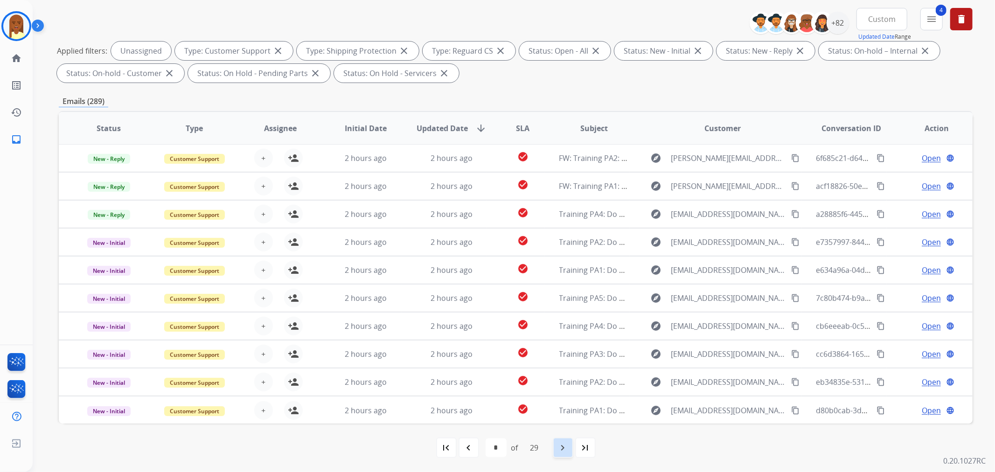
click at [560, 444] on mat-icon "navigate_next" at bounding box center [562, 447] width 11 height 11
click at [566, 442] on mat-icon "navigate_next" at bounding box center [562, 447] width 11 height 11
click at [568, 448] on mat-icon "navigate_next" at bounding box center [562, 447] width 11 height 11
click at [560, 446] on mat-icon "navigate_next" at bounding box center [562, 447] width 11 height 11
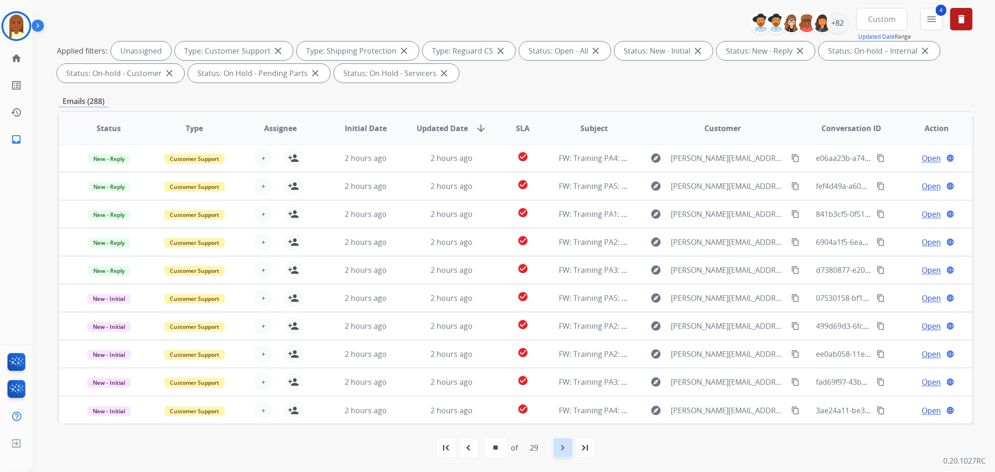
click at [567, 449] on mat-icon "navigate_next" at bounding box center [562, 447] width 11 height 11
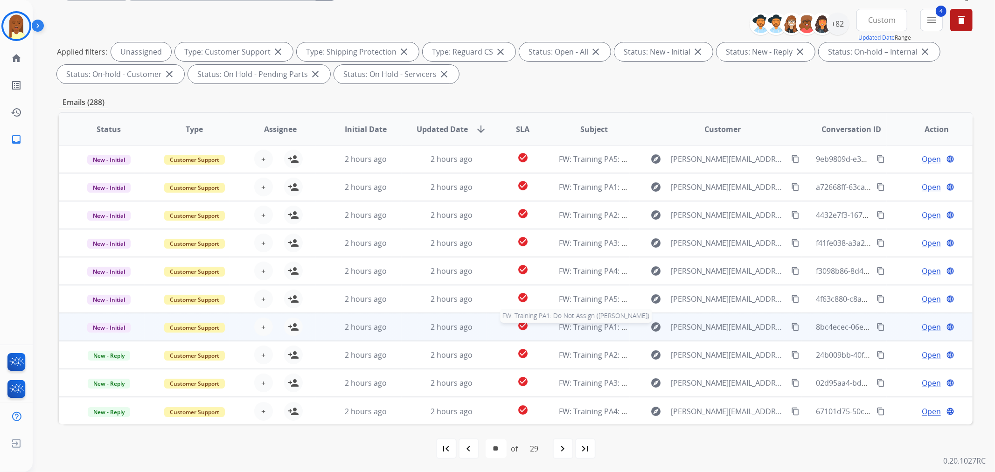
scroll to position [104, 0]
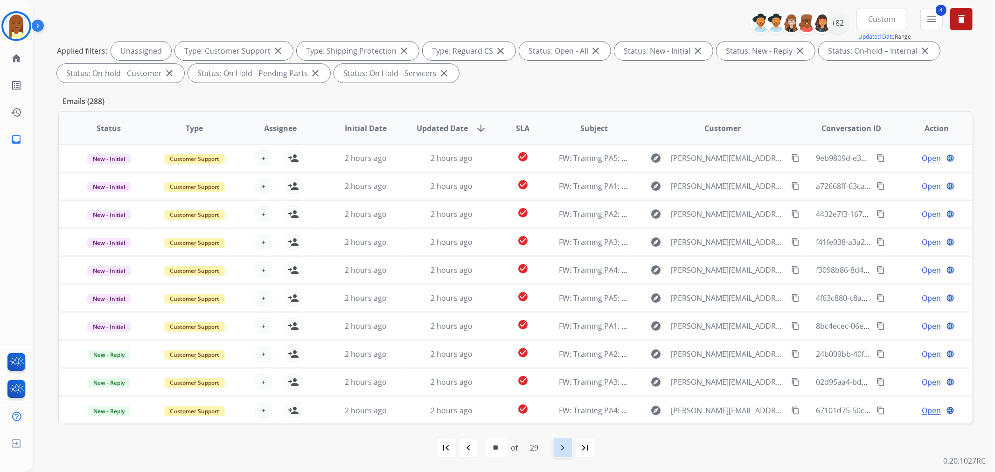
click at [565, 447] on mat-icon "navigate_next" at bounding box center [562, 447] width 11 height 11
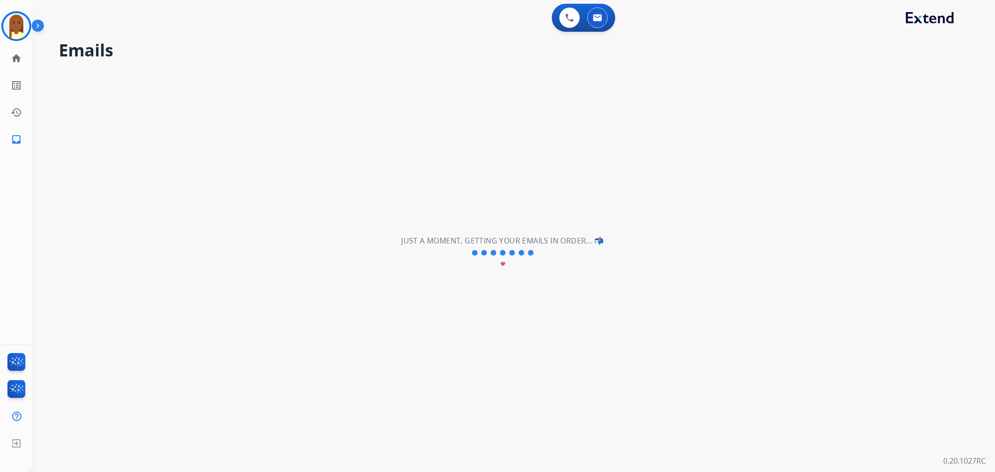
scroll to position [0, 0]
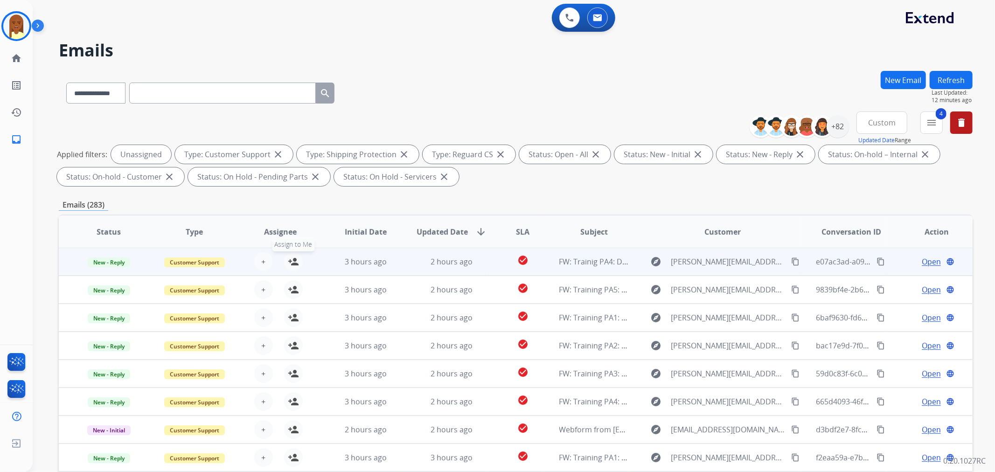
click at [289, 259] on mat-icon "person_add" at bounding box center [293, 261] width 11 height 11
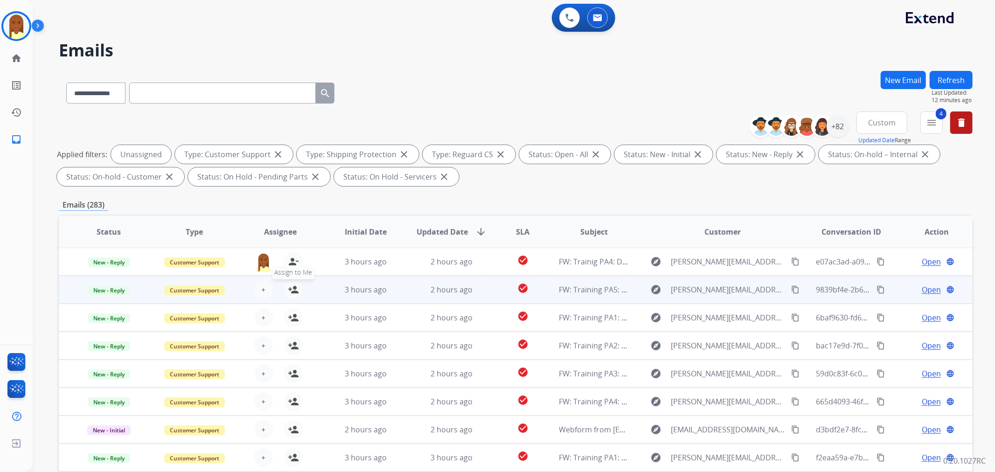
click at [285, 284] on button "person_add Assign to Me" at bounding box center [293, 289] width 19 height 19
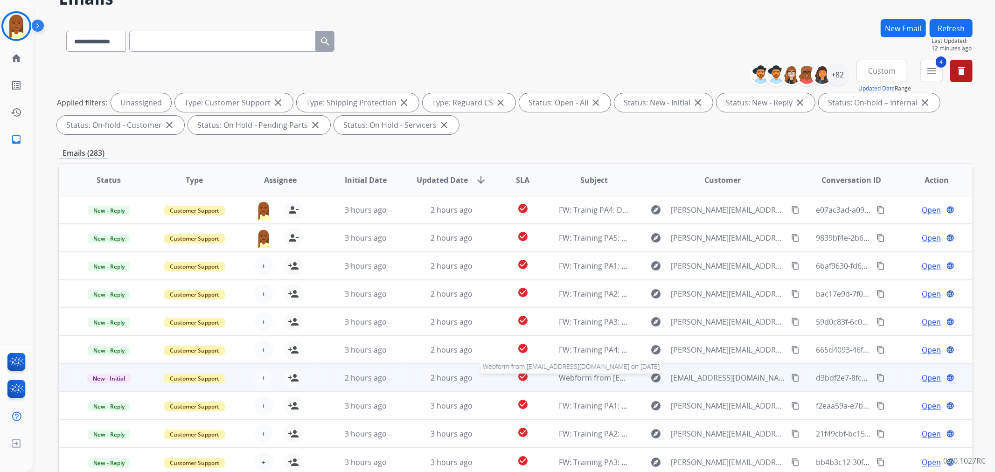
scroll to position [104, 0]
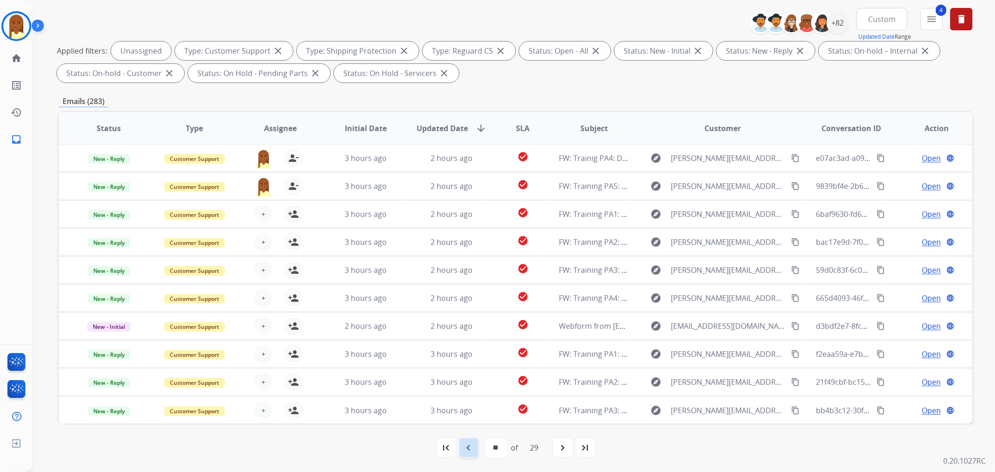
click at [469, 440] on div "navigate_before" at bounding box center [468, 447] width 21 height 21
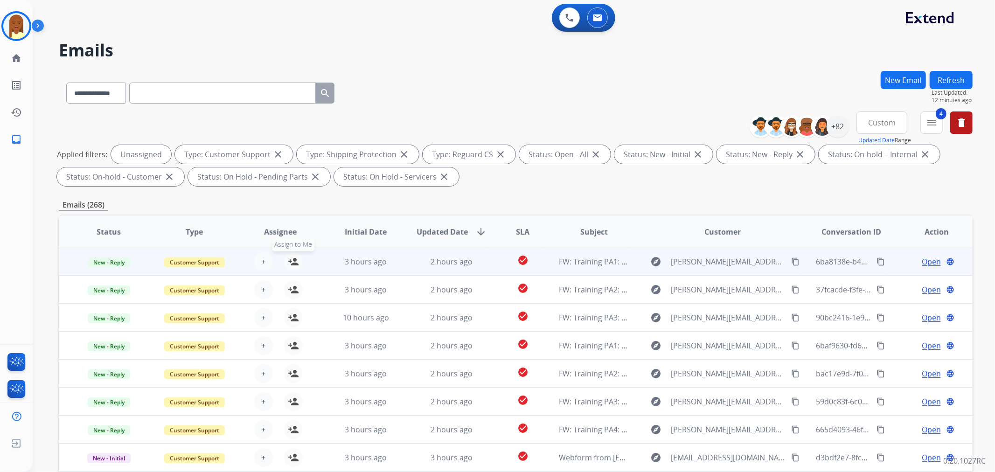
click at [293, 261] on mat-icon "person_add" at bounding box center [293, 261] width 11 height 11
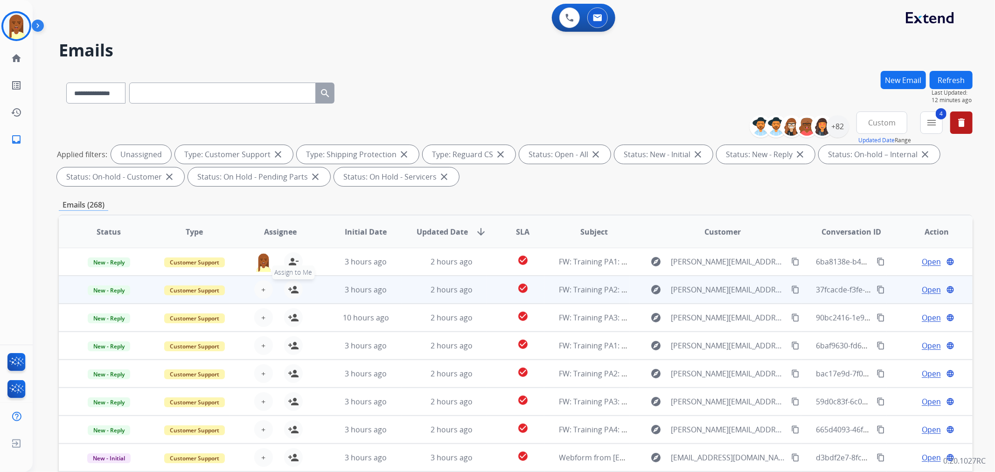
click at [292, 288] on mat-icon "person_add" at bounding box center [293, 289] width 11 height 11
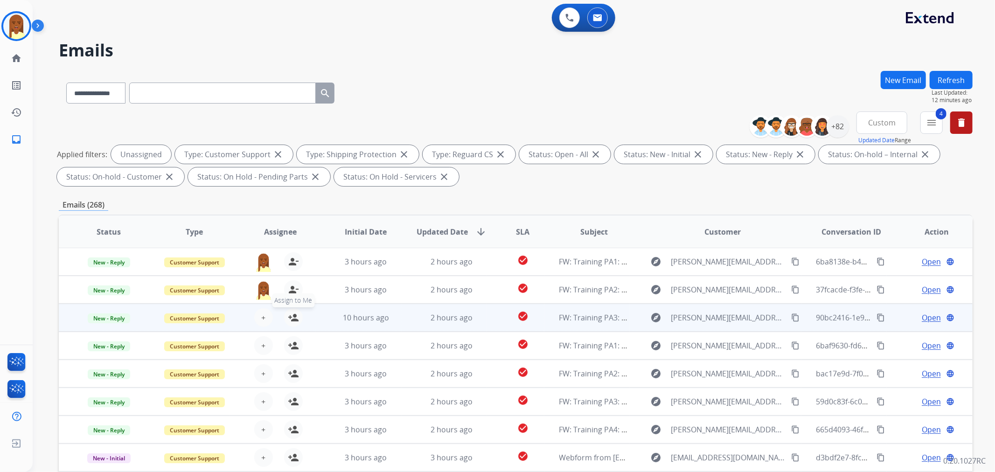
click at [297, 317] on mat-icon "person_add" at bounding box center [293, 317] width 11 height 11
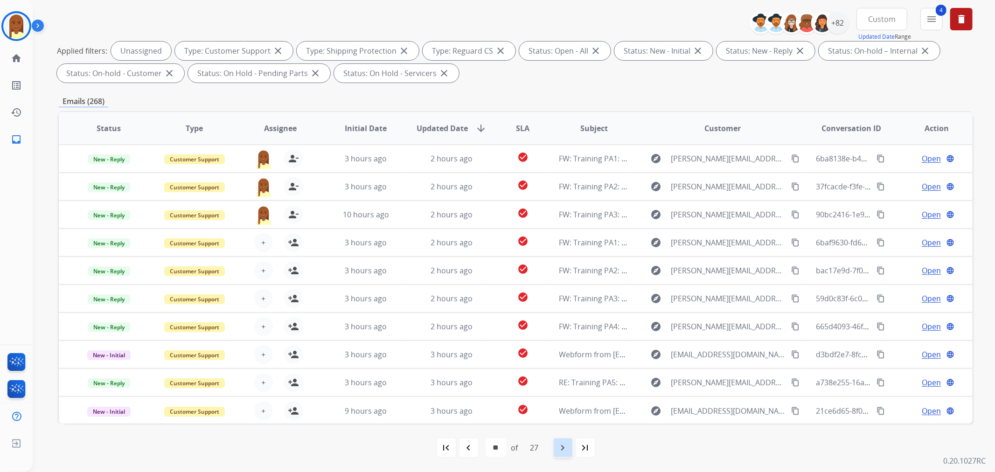
click at [560, 443] on mat-icon "navigate_next" at bounding box center [562, 447] width 11 height 11
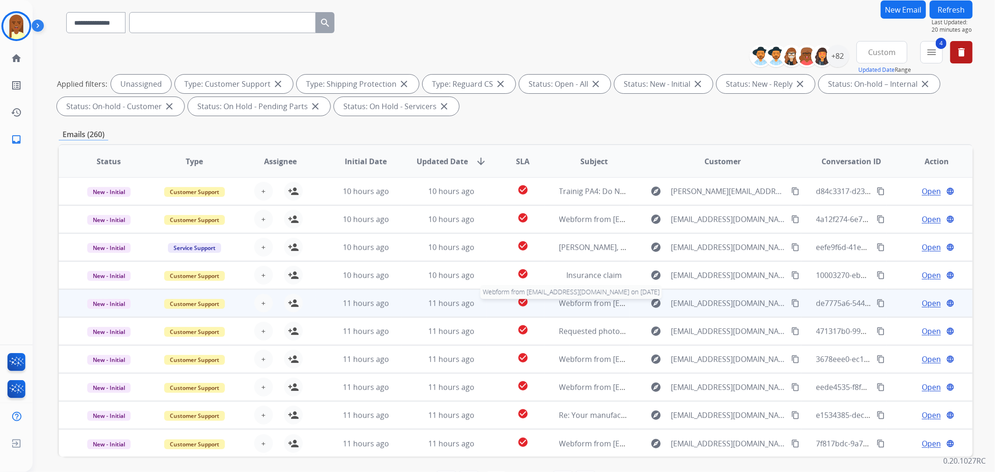
scroll to position [104, 0]
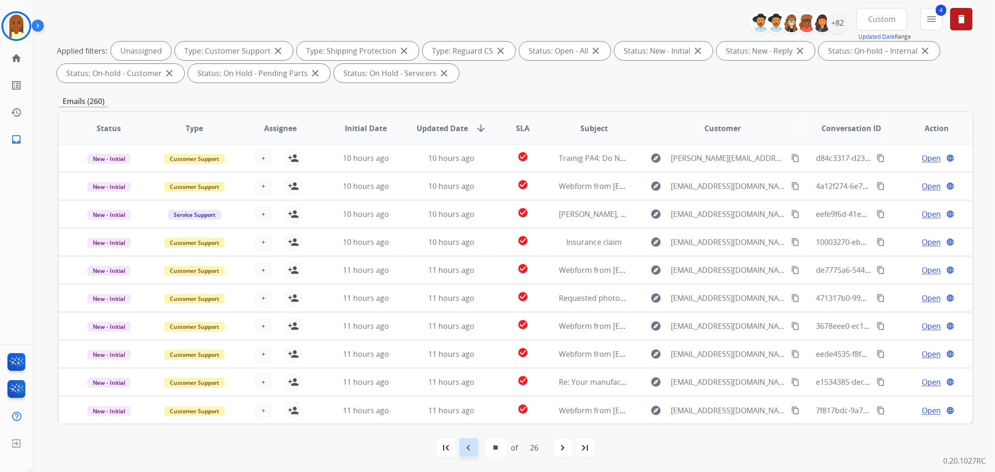
click at [467, 443] on mat-icon "navigate_before" at bounding box center [468, 447] width 11 height 11
click at [466, 446] on mat-icon "navigate_before" at bounding box center [468, 447] width 11 height 11
click at [567, 450] on mat-icon "navigate_next" at bounding box center [562, 447] width 11 height 11
click at [561, 444] on mat-icon "navigate_next" at bounding box center [562, 447] width 11 height 11
click at [558, 445] on mat-icon "navigate_next" at bounding box center [562, 447] width 11 height 11
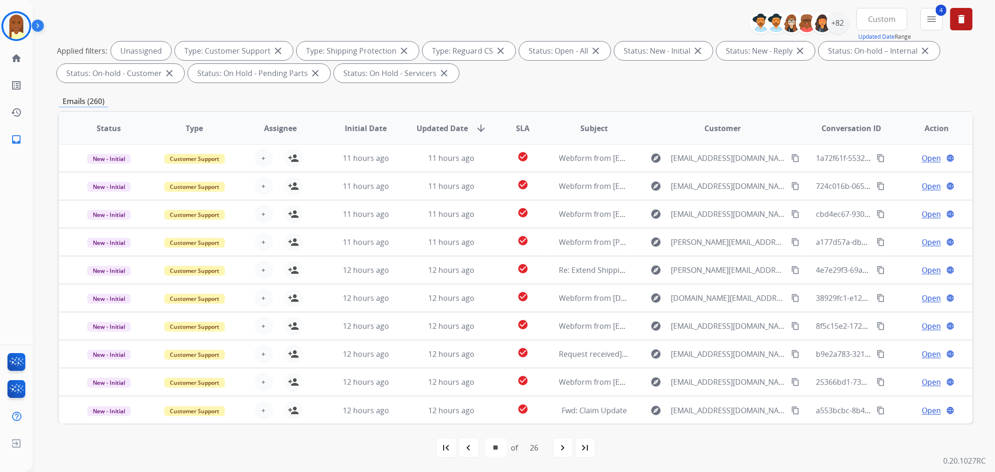
click at [563, 443] on mat-icon "navigate_next" at bounding box center [562, 447] width 11 height 11
click at [560, 440] on div "navigate_next" at bounding box center [563, 447] width 21 height 21
click at [557, 445] on div "navigate_next" at bounding box center [563, 447] width 21 height 21
click at [468, 449] on mat-icon "navigate_before" at bounding box center [468, 447] width 11 height 11
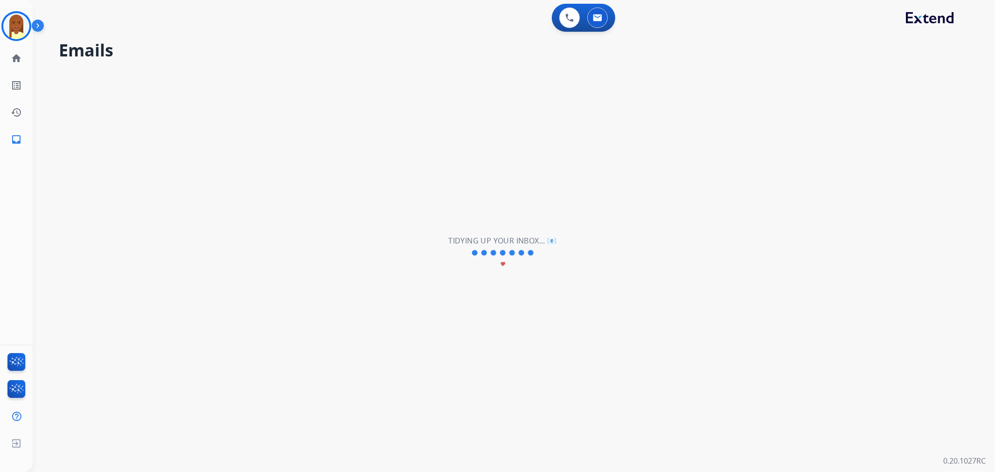
scroll to position [0, 0]
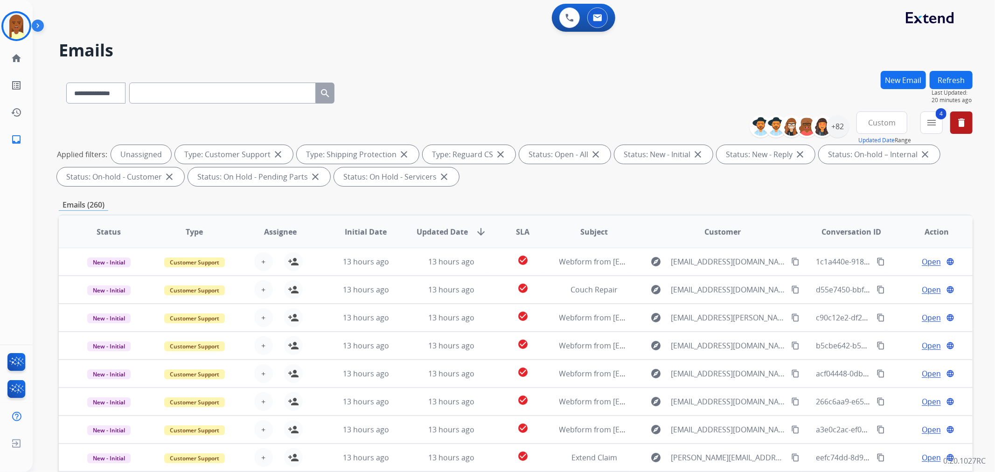
click at [465, 448] on td "13 hours ago" at bounding box center [444, 457] width 86 height 28
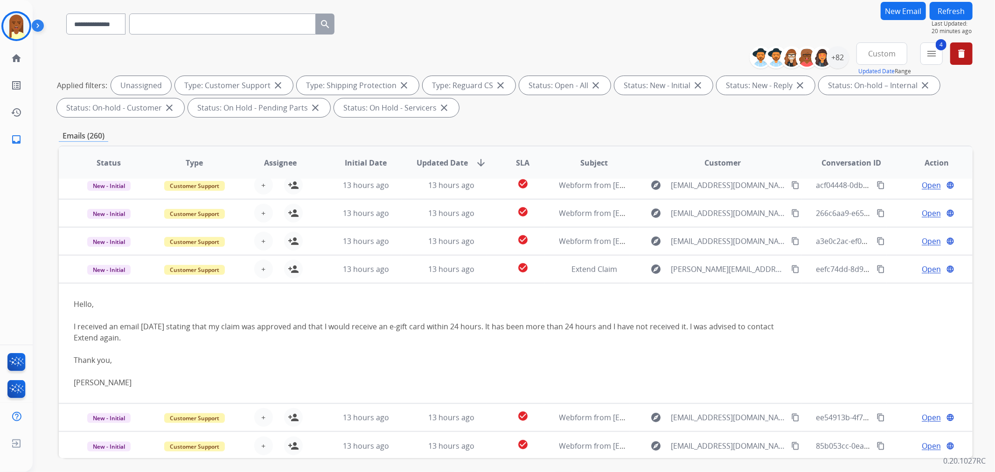
scroll to position [52, 0]
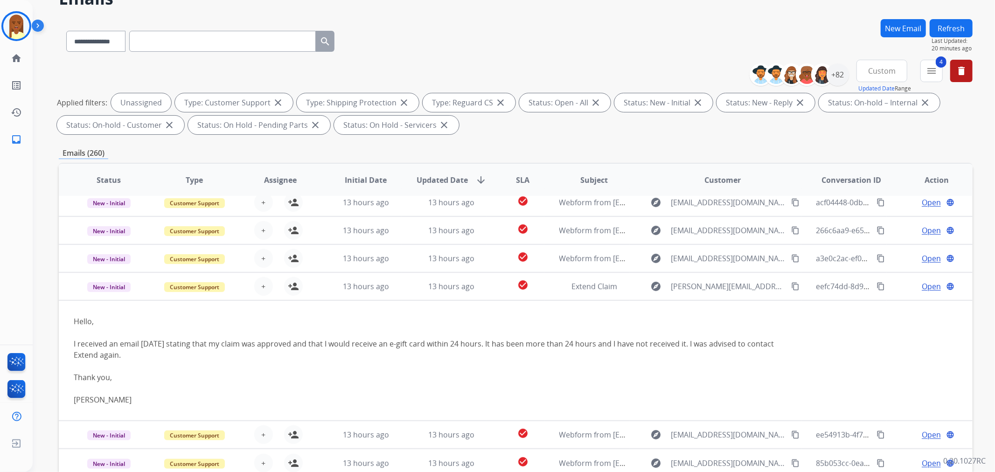
click at [24, 297] on div "Alysyia Training Edit Avatar Agent: [PERSON_NAME] Profile: Extend_Training CS h…" at bounding box center [16, 236] width 33 height 472
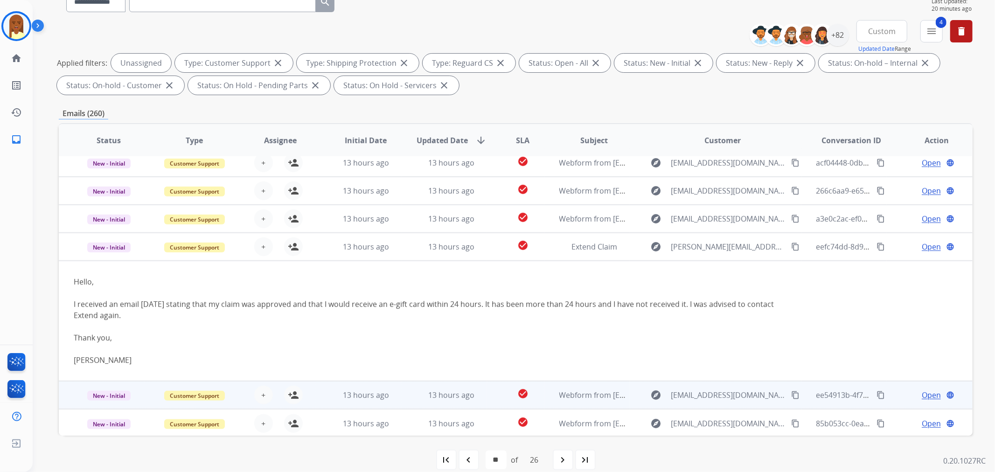
scroll to position [104, 0]
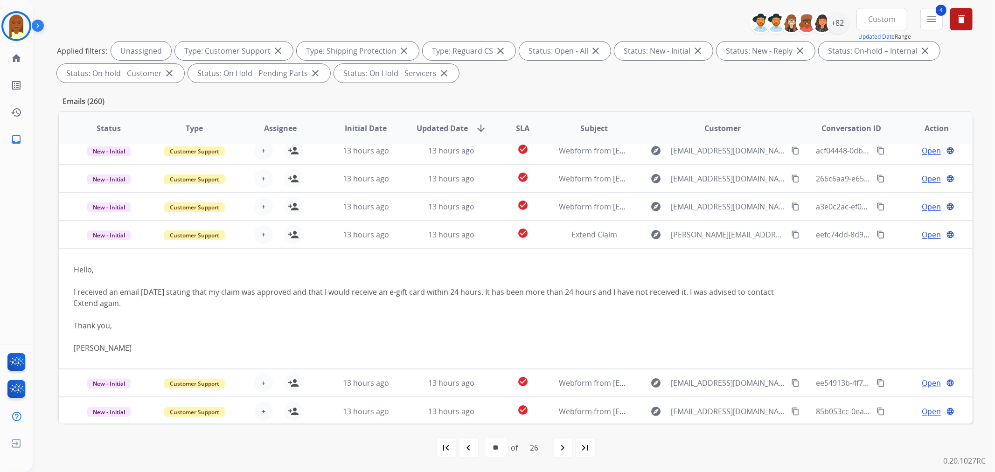
click at [465, 446] on mat-icon "navigate_before" at bounding box center [468, 447] width 11 height 11
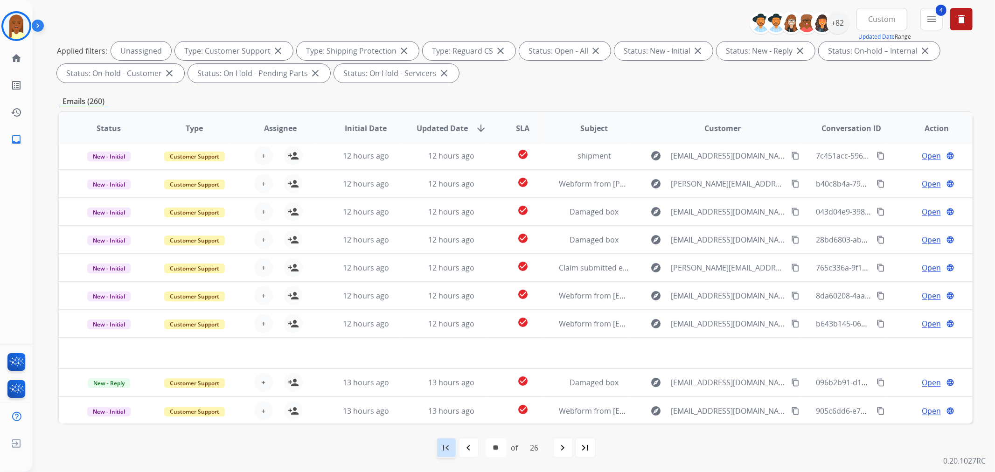
click at [450, 447] on mat-icon "first_page" at bounding box center [446, 447] width 11 height 11
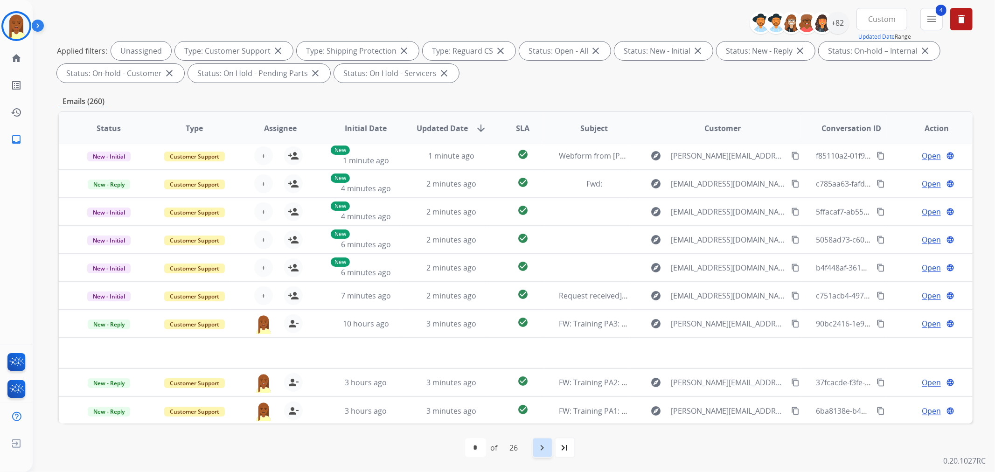
click at [542, 446] on mat-icon "navigate_next" at bounding box center [542, 447] width 11 height 11
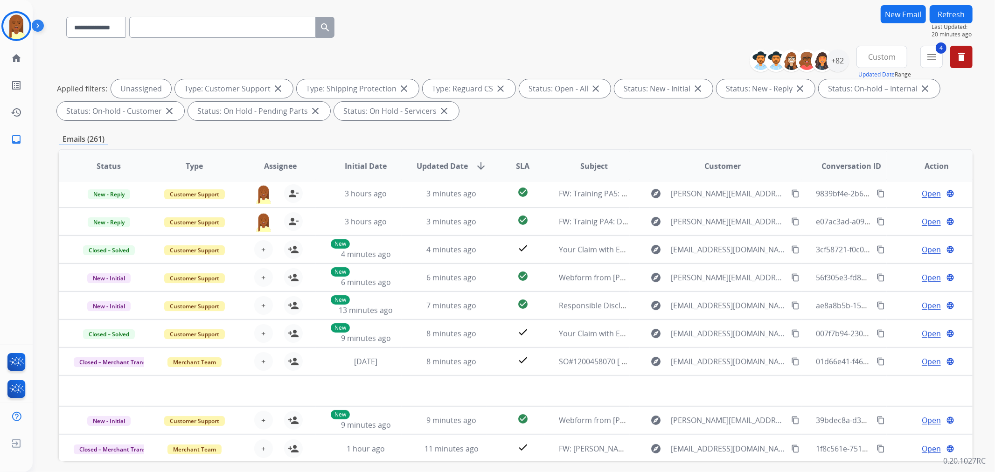
scroll to position [0, 0]
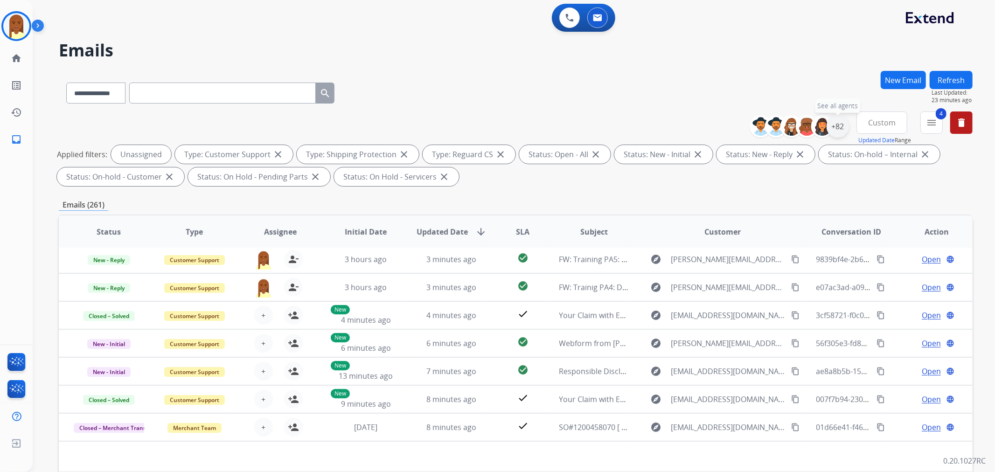
click at [838, 131] on div "+82" at bounding box center [837, 126] width 22 height 22
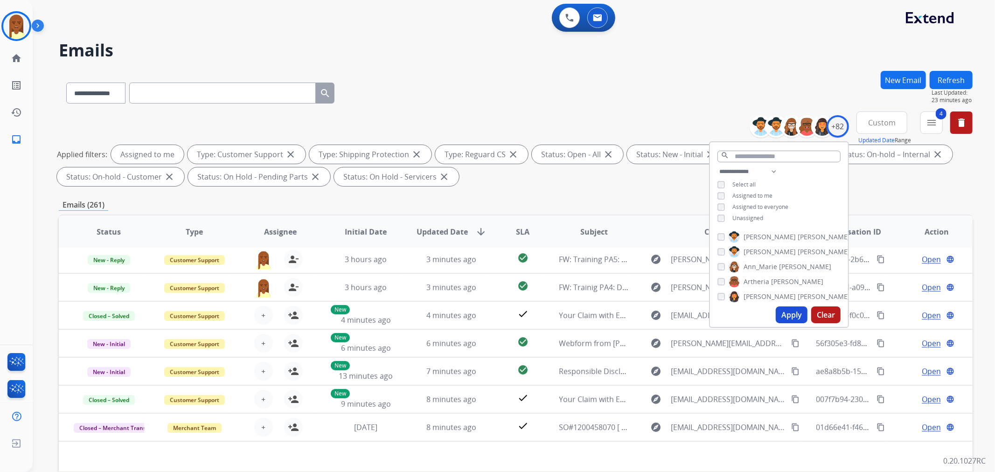
click at [788, 311] on button "Apply" at bounding box center [791, 314] width 32 height 17
select select "*"
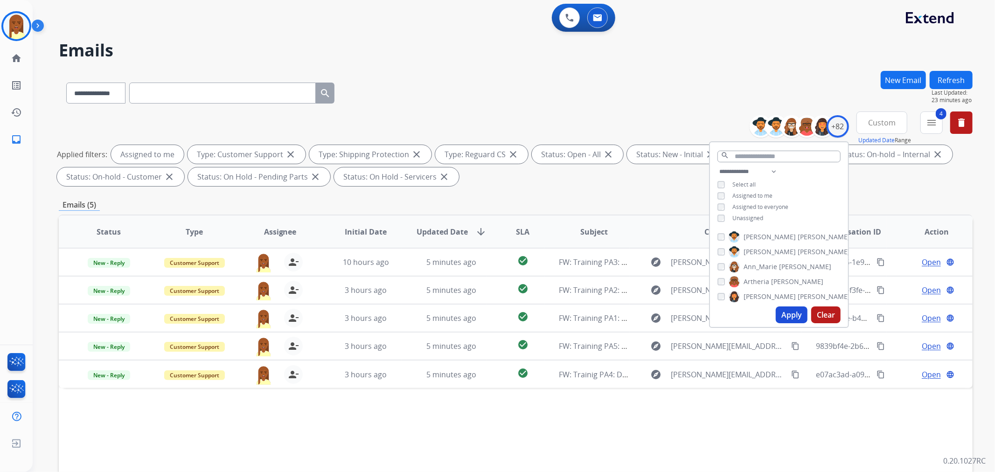
click at [756, 430] on div "Status Type Assignee Initial Date Updated Date arrow_downward SLA Subject Custo…" at bounding box center [515, 370] width 913 height 312
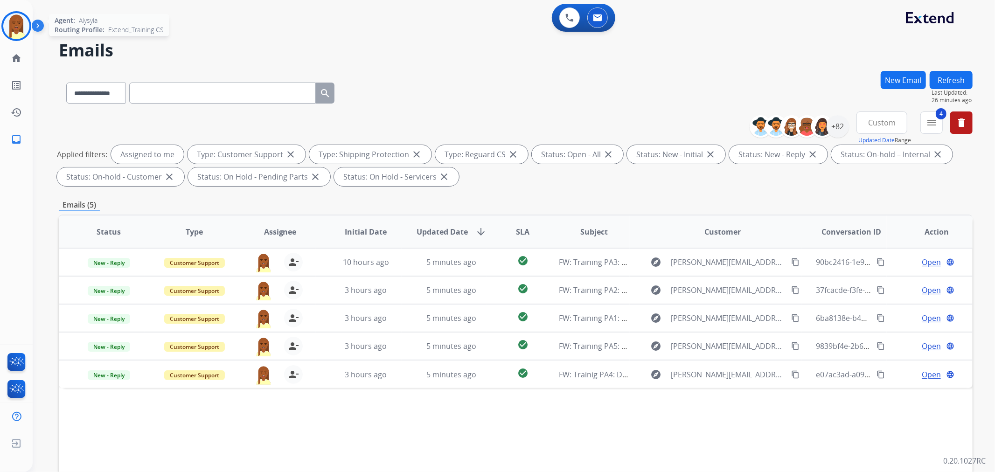
click at [17, 22] on img at bounding box center [16, 26] width 26 height 26
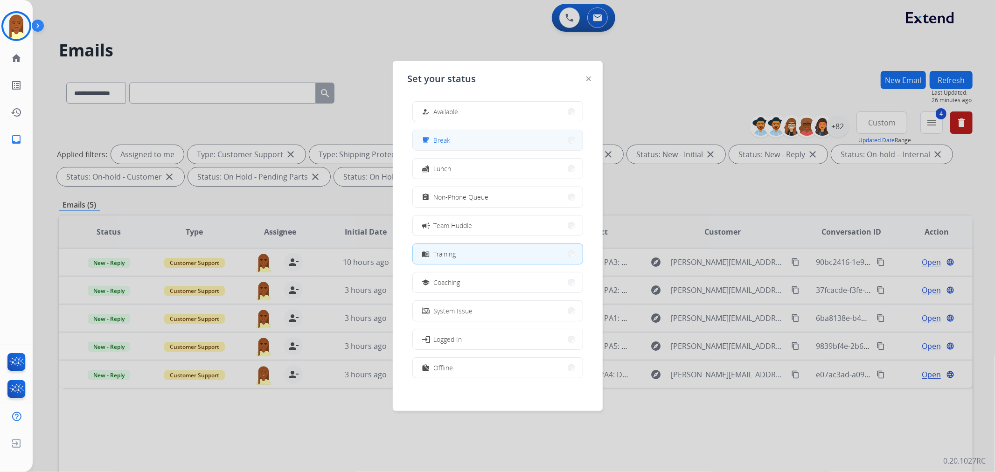
click at [443, 137] on span "Break" at bounding box center [442, 140] width 17 height 10
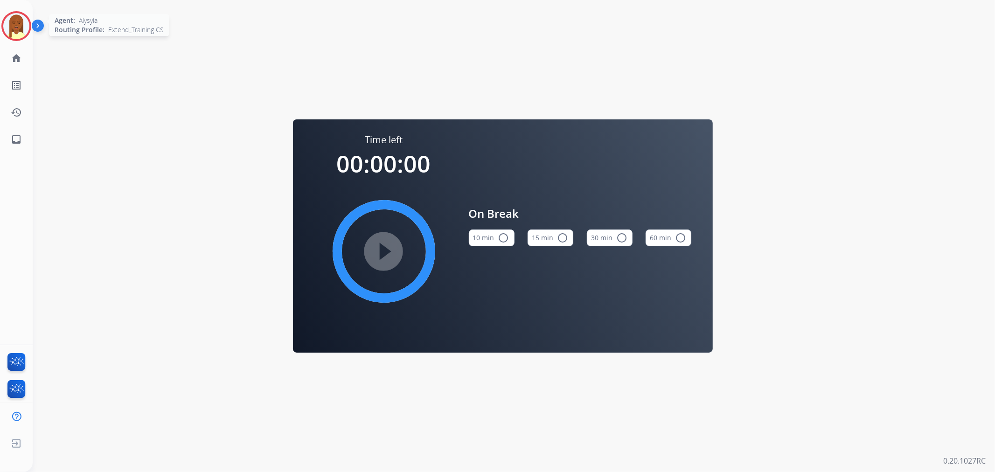
click at [10, 25] on img at bounding box center [16, 26] width 26 height 26
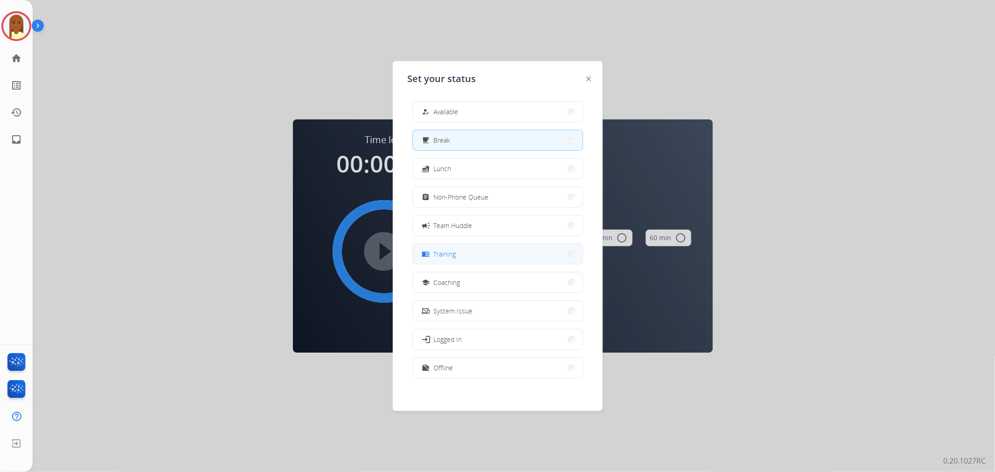
click at [497, 254] on button "menu_book Training" at bounding box center [498, 254] width 170 height 20
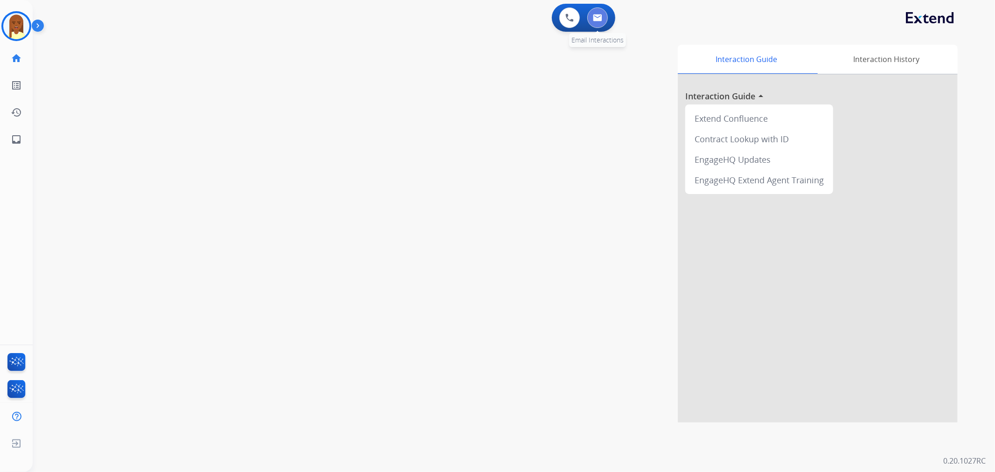
click at [590, 12] on button at bounding box center [597, 17] width 21 height 21
select select "**********"
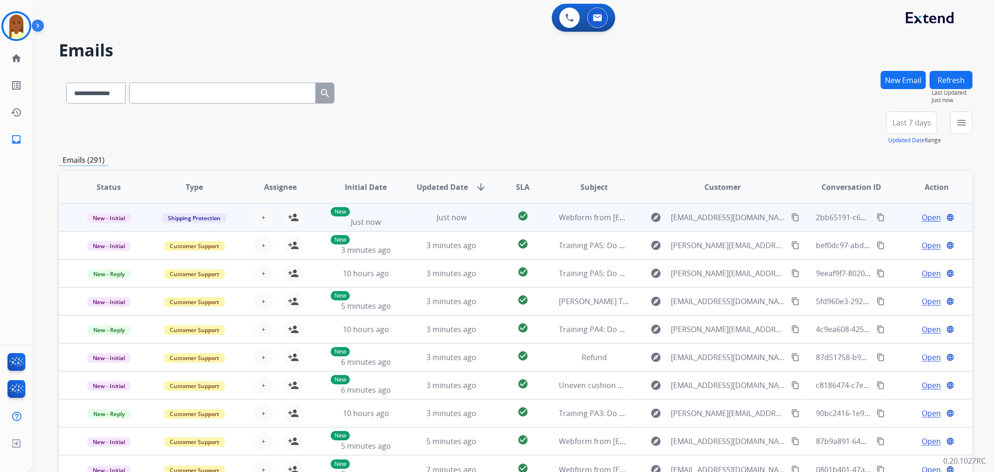
scroll to position [0, 0]
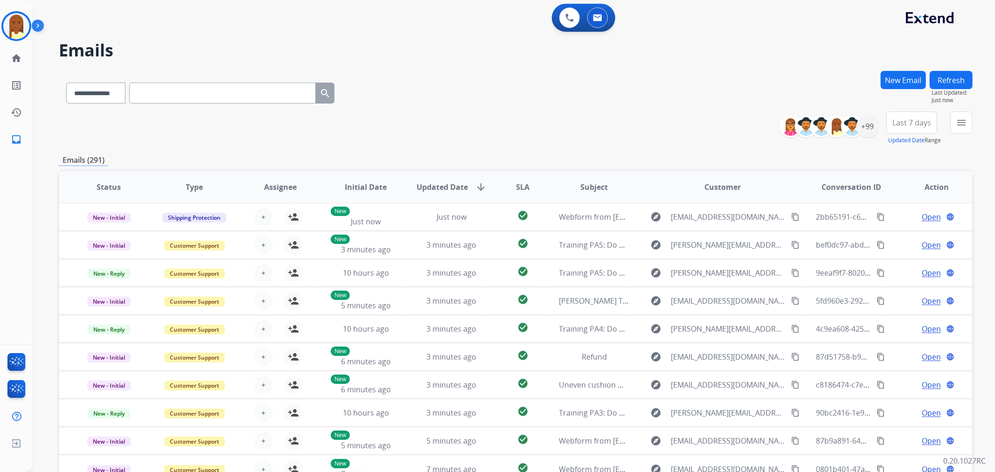
click at [911, 123] on span "Last 7 days" at bounding box center [911, 123] width 39 height 4
click at [899, 187] on div "Last 7 days" at bounding box center [908, 188] width 51 height 14
click at [957, 123] on mat-icon "menu" at bounding box center [960, 122] width 11 height 11
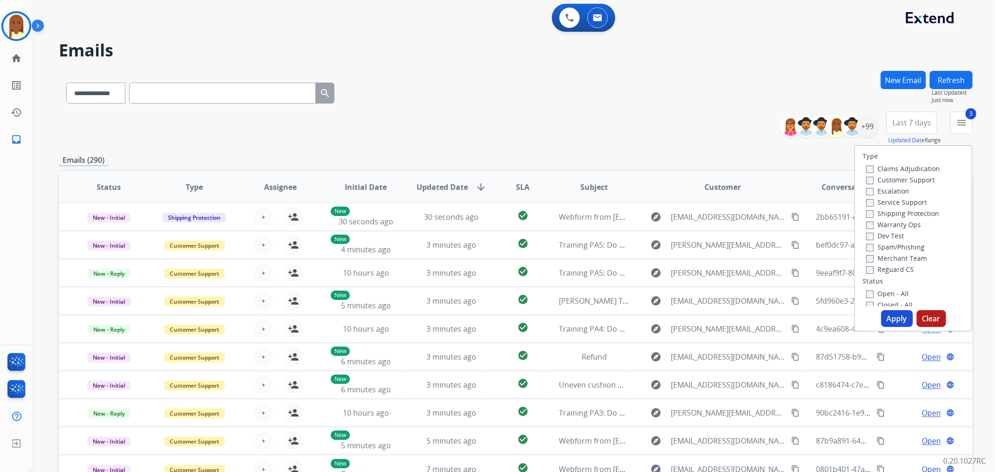
click at [898, 319] on button "Apply" at bounding box center [897, 318] width 32 height 17
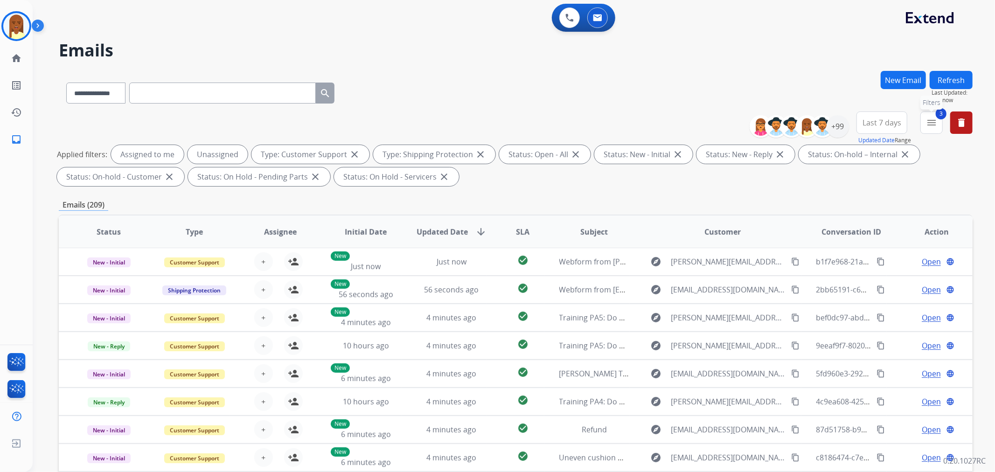
click at [927, 120] on mat-icon "menu" at bounding box center [931, 122] width 11 height 11
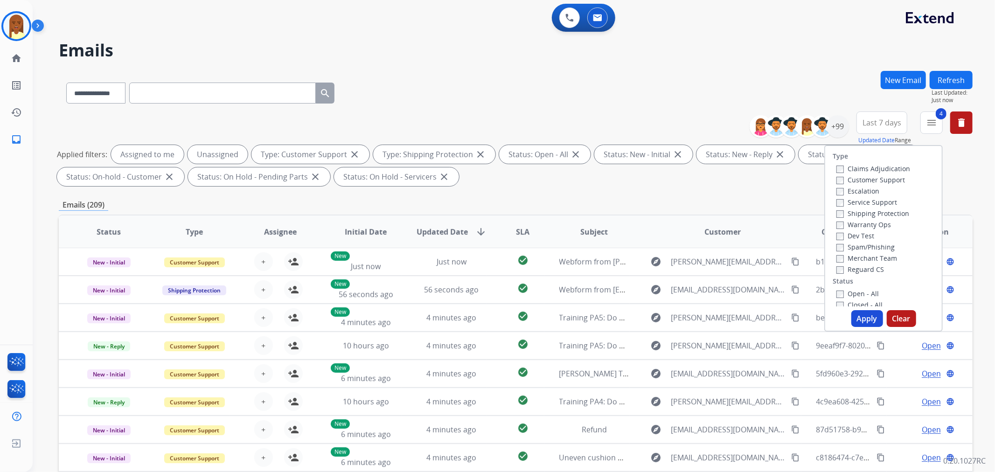
click at [874, 315] on button "Apply" at bounding box center [867, 318] width 32 height 17
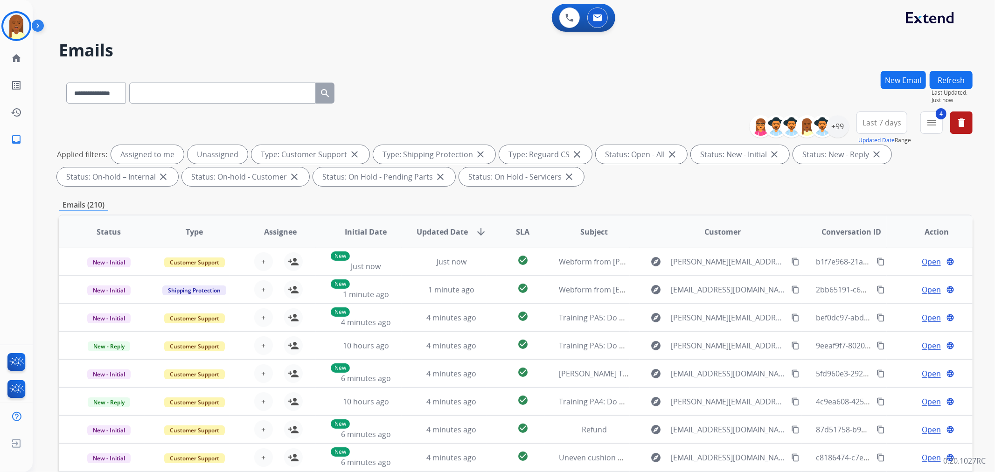
click at [897, 121] on span "Last 7 days" at bounding box center [881, 123] width 39 height 4
click at [872, 157] on div "Custom" at bounding box center [878, 157] width 51 height 14
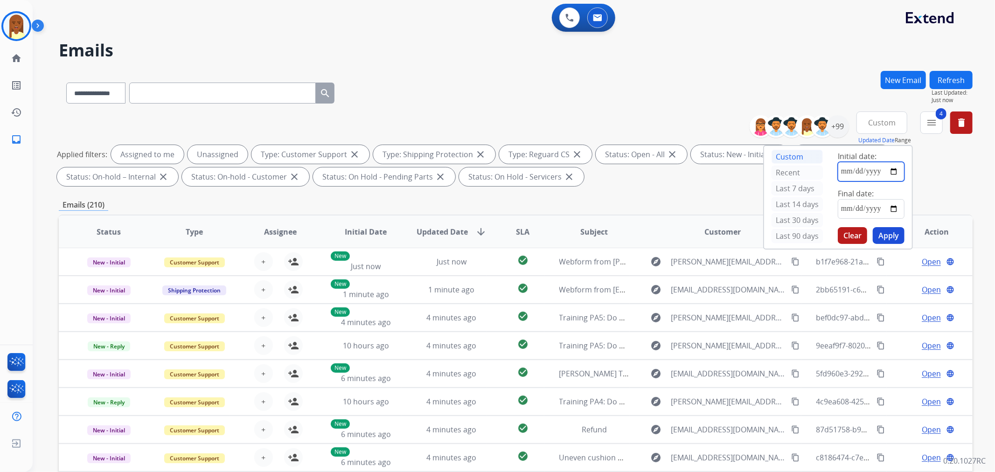
click at [894, 168] on input "date" at bounding box center [870, 172] width 67 height 20
type input "**********"
click at [896, 207] on input "date" at bounding box center [870, 209] width 67 height 20
type input "**********"
click at [891, 239] on button "Apply" at bounding box center [888, 235] width 32 height 17
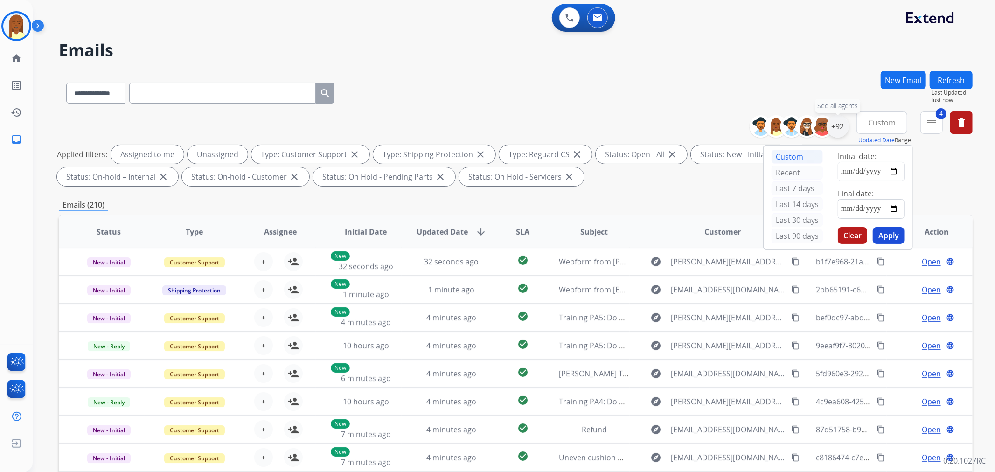
click at [836, 128] on div "+92" at bounding box center [837, 126] width 22 height 22
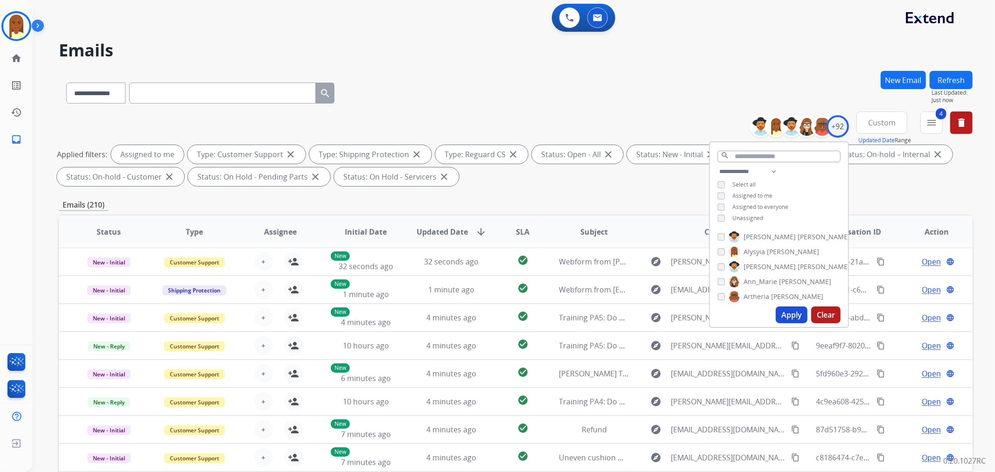
click at [787, 312] on button "Apply" at bounding box center [791, 314] width 32 height 17
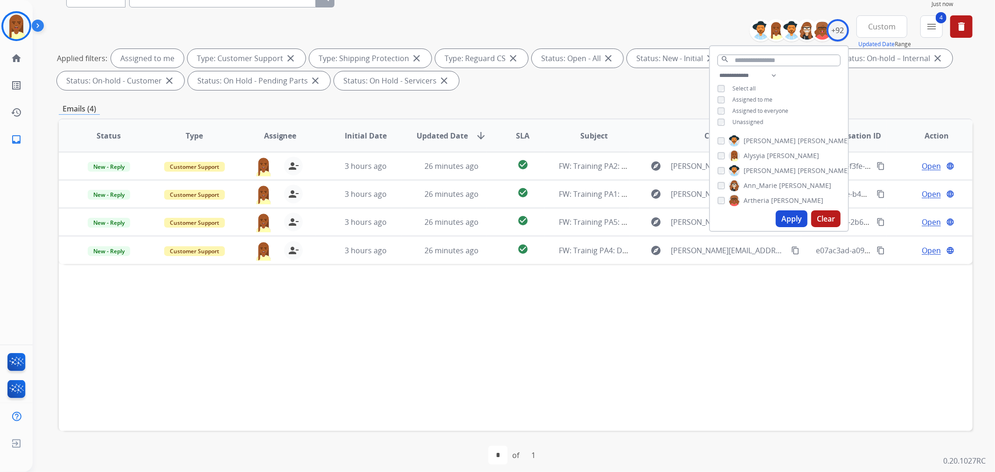
scroll to position [104, 0]
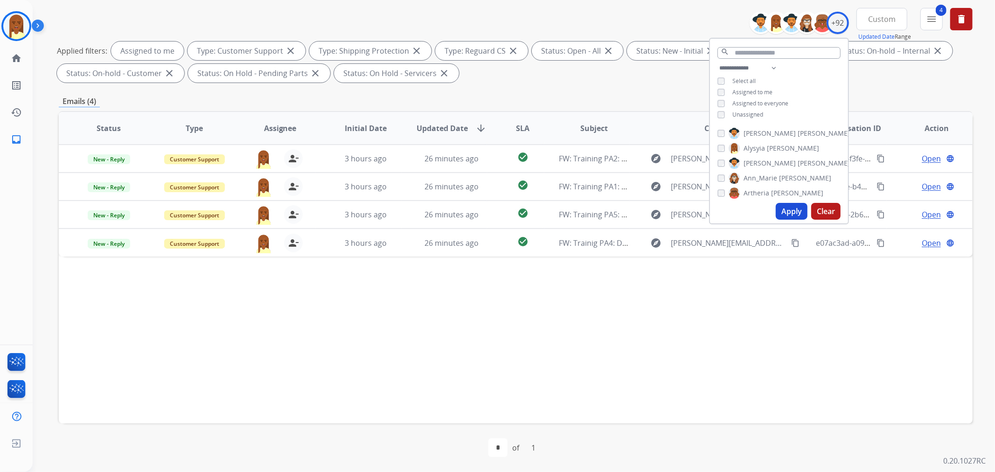
click at [788, 207] on button "Apply" at bounding box center [791, 211] width 32 height 17
click at [605, 19] on div "**********" at bounding box center [515, 47] width 913 height 78
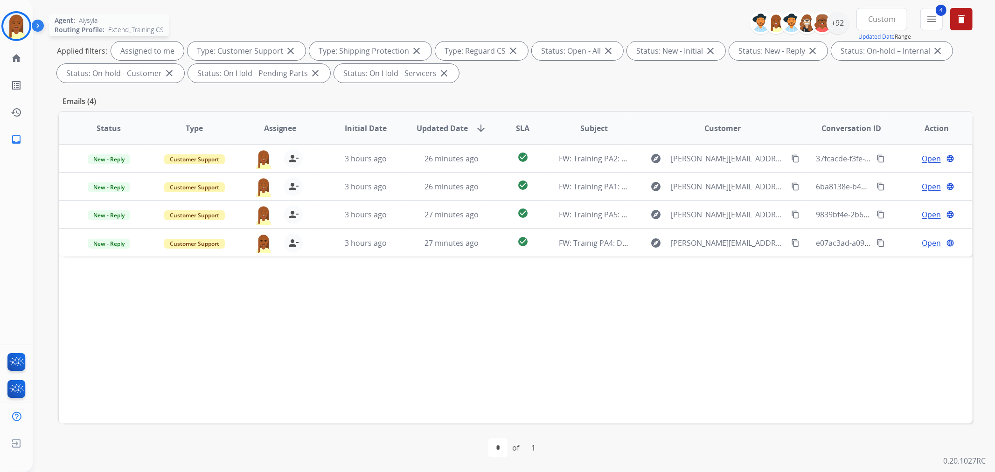
click at [5, 21] on img at bounding box center [16, 26] width 26 height 26
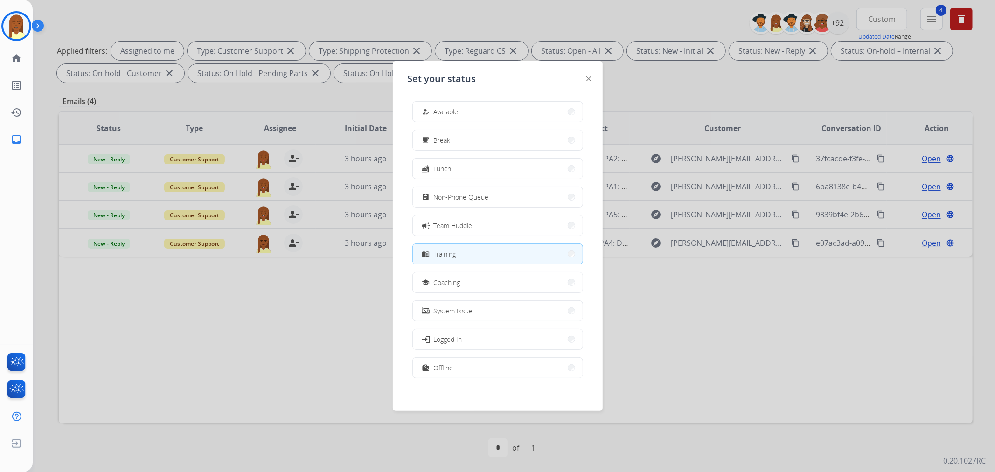
click at [589, 77] on img at bounding box center [588, 78] width 5 height 5
